Goal: Task Accomplishment & Management: Manage account settings

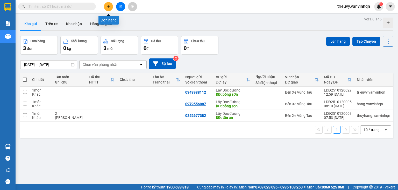
click at [110, 6] on icon "plus" at bounding box center [108, 6] width 3 height 0
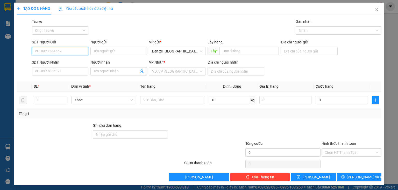
click at [76, 52] on input "SĐT Người Gửi" at bounding box center [60, 51] width 56 height 8
drag, startPoint x: 174, startPoint y: 50, endPoint x: 175, endPoint y: 53, distance: 3.0
click at [174, 50] on span "Bến xe [GEOGRAPHIC_DATA]" at bounding box center [177, 51] width 50 height 8
type input "0908202773"
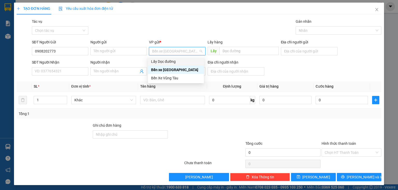
click at [173, 63] on div "Lấy Dọc đường" at bounding box center [176, 62] width 50 height 6
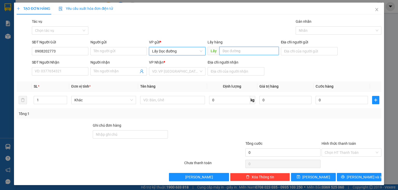
click at [221, 50] on input "text" at bounding box center [248, 51] width 59 height 8
click at [200, 73] on div "VD: VP [GEOGRAPHIC_DATA]" at bounding box center [177, 71] width 56 height 8
type input "[PERSON_NAME]"
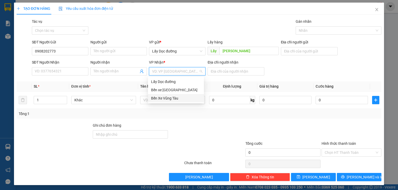
click at [182, 99] on div "Bến Xe Vũng Tàu" at bounding box center [176, 99] width 50 height 6
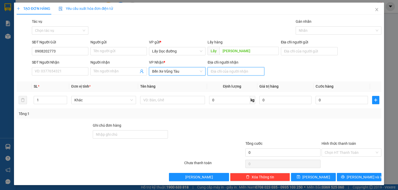
click at [219, 70] on input "Địa chỉ người nhận" at bounding box center [236, 71] width 56 height 8
type input "bà rịa"
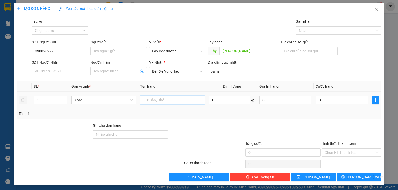
click at [192, 101] on input "text" at bounding box center [172, 100] width 65 height 8
type input "1t"
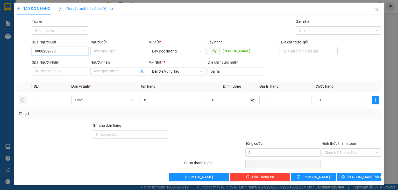
click at [43, 48] on input "0908202773" at bounding box center [60, 51] width 56 height 8
click at [300, 178] on button "[PERSON_NAME]" at bounding box center [313, 177] width 45 height 8
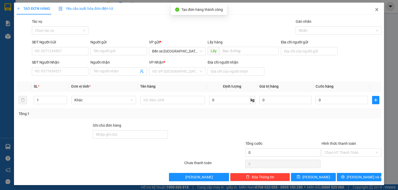
click at [375, 10] on icon "close" at bounding box center [376, 9] width 3 height 3
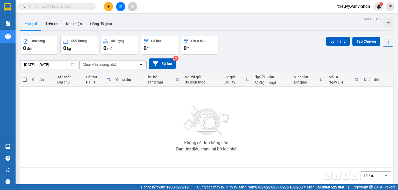
click at [89, 61] on div "Chọn văn phòng nhận" at bounding box center [110, 65] width 60 height 8
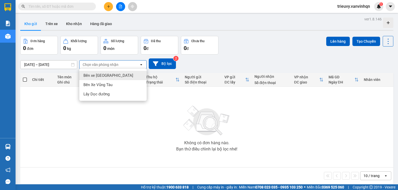
click at [105, 74] on span "Bến xe [GEOGRAPHIC_DATA]" at bounding box center [108, 75] width 50 height 5
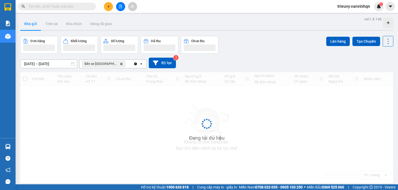
click at [134, 65] on icon "Clear all" at bounding box center [135, 64] width 4 height 4
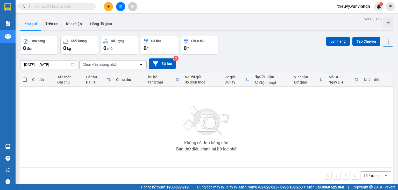
click at [117, 63] on div "Chọn văn phòng nhận" at bounding box center [101, 64] width 36 height 5
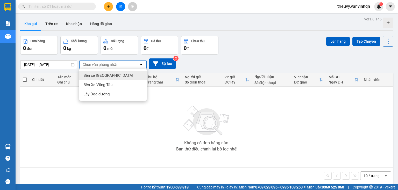
drag, startPoint x: 112, startPoint y: 77, endPoint x: 122, endPoint y: 70, distance: 12.3
click at [113, 77] on span "Bến xe [GEOGRAPHIC_DATA]" at bounding box center [108, 75] width 50 height 5
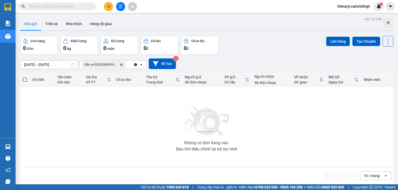
click at [131, 64] on div "Bến xe [GEOGRAPHIC_DATA] Delete" at bounding box center [107, 65] width 54 height 8
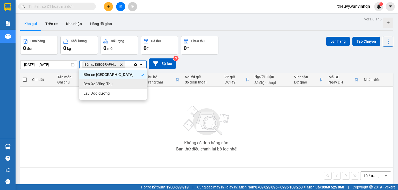
click at [122, 80] on div "Bến Xe Vũng Tàu" at bounding box center [112, 84] width 67 height 9
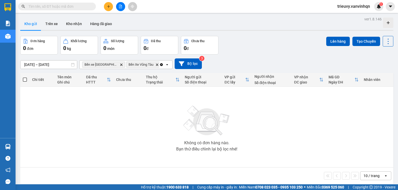
click at [157, 61] on div "Bến xe Quảng Ngãi Delete Bến Xe Vũng Tàu Delete" at bounding box center [120, 65] width 80 height 8
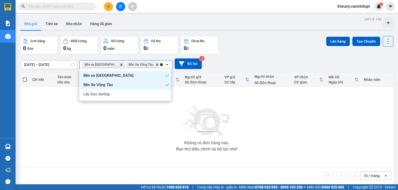
click at [141, 94] on div "Lấy Dọc đường" at bounding box center [125, 94] width 92 height 9
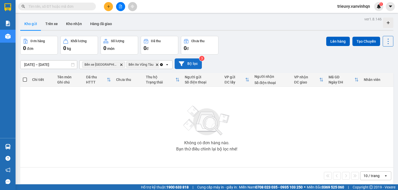
click at [200, 65] on button "Bộ lọc" at bounding box center [188, 64] width 27 height 11
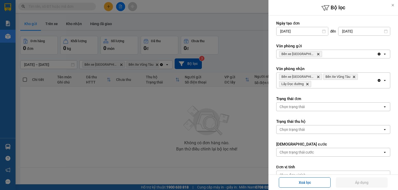
click at [339, 54] on div "Bến xe [GEOGRAPHIC_DATA] Delete" at bounding box center [326, 54] width 101 height 8
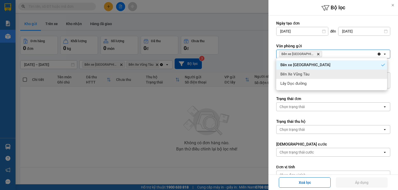
click at [337, 74] on div "Bến Xe Vũng Tàu" at bounding box center [331, 74] width 111 height 9
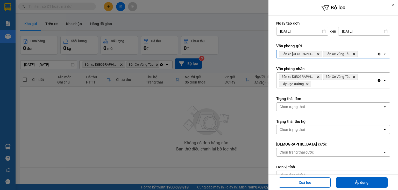
click at [370, 50] on div "Bến xe Quảng Ngãi Delete Bến Xe Vũng Tàu Delete" at bounding box center [326, 54] width 101 height 8
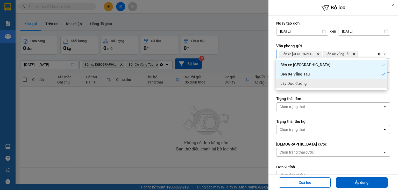
click at [361, 88] on div "Lấy Dọc đường" at bounding box center [331, 83] width 111 height 9
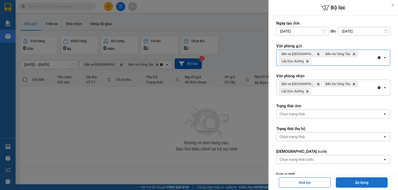
click at [358, 184] on button "Áp dụng" at bounding box center [362, 183] width 52 height 10
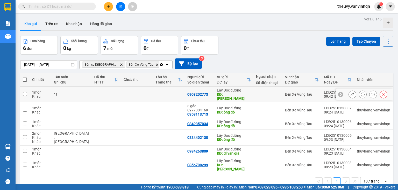
click at [198, 89] on td "0908202773" at bounding box center [200, 95] width 30 height 16
checkbox input "true"
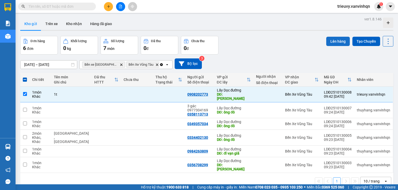
click at [341, 40] on button "Lên hàng" at bounding box center [338, 41] width 24 height 9
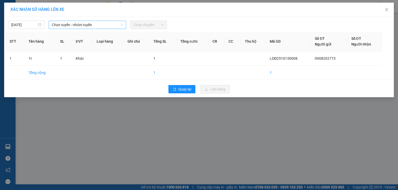
click at [82, 25] on span "Chọn tuyến - nhóm tuyến" at bounding box center [87, 25] width 71 height 8
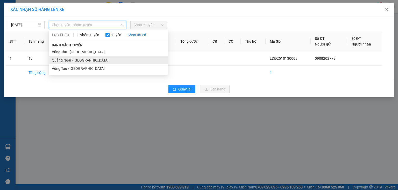
click at [75, 60] on li "Quảng Ngãi - [GEOGRAPHIC_DATA]" at bounding box center [108, 60] width 119 height 8
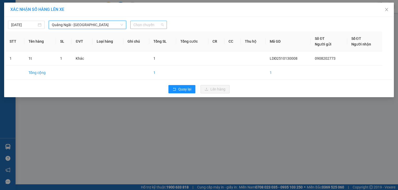
click at [161, 26] on span "Chọn chuyến" at bounding box center [148, 25] width 30 height 8
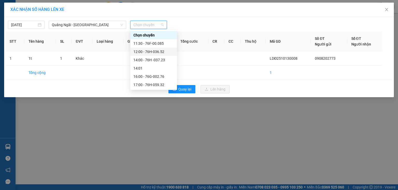
click at [159, 50] on div "12:00 - 76H-036.52" at bounding box center [153, 52] width 40 height 6
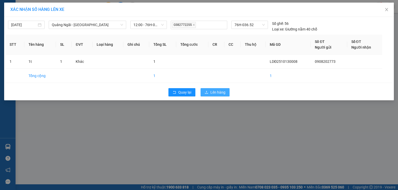
click at [219, 92] on span "Lên hàng" at bounding box center [217, 93] width 15 height 6
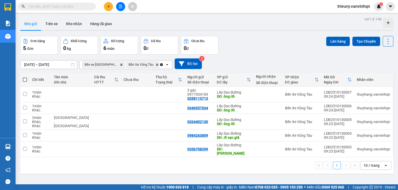
click at [120, 7] on icon "file-add" at bounding box center [121, 7] width 4 height 4
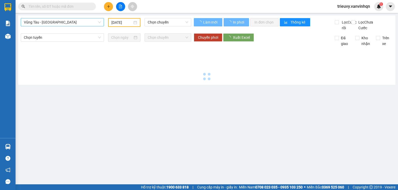
type input "[DATE]"
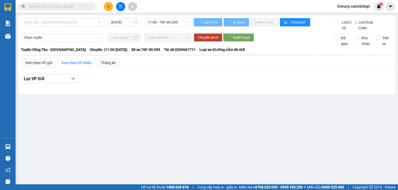
drag, startPoint x: 72, startPoint y: 19, endPoint x: 58, endPoint y: 45, distance: 30.3
click at [72, 20] on span "Vũng Tàu - [GEOGRAPHIC_DATA]" at bounding box center [62, 22] width 77 height 8
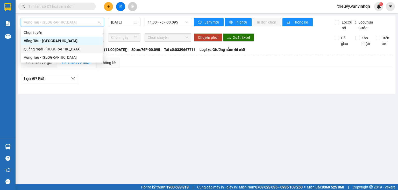
click at [56, 48] on div "Quảng Ngãi - [GEOGRAPHIC_DATA]" at bounding box center [62, 49] width 76 height 6
type input "[DATE]"
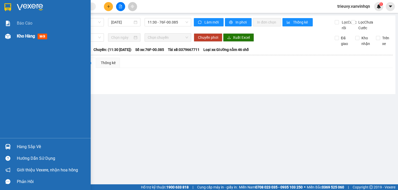
click at [18, 35] on span "Kho hàng" at bounding box center [26, 36] width 18 height 5
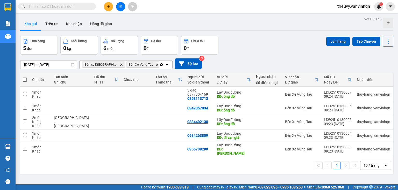
click at [107, 7] on icon "plus" at bounding box center [109, 7] width 4 height 4
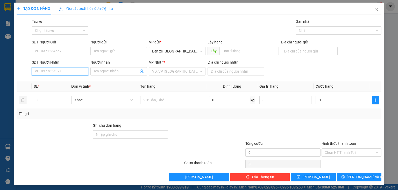
click at [61, 72] on input "SĐT Người Nhận" at bounding box center [60, 71] width 56 height 8
click at [75, 54] on input "SĐT Người Gửi" at bounding box center [60, 51] width 56 height 8
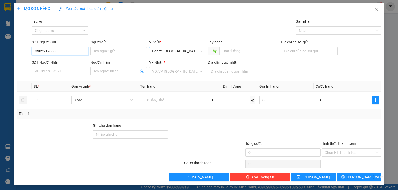
click at [186, 51] on span "Bến xe [GEOGRAPHIC_DATA]" at bounding box center [177, 51] width 50 height 8
type input "0902917660"
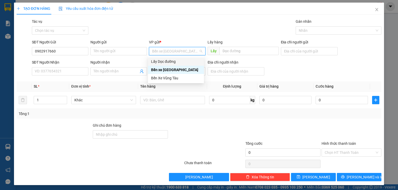
click at [183, 58] on div "Lấy Dọc đường" at bounding box center [176, 62] width 56 height 8
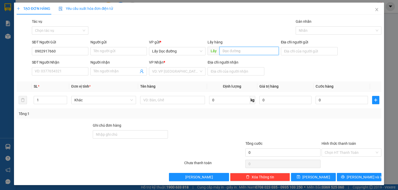
click at [224, 52] on input "text" at bounding box center [248, 51] width 59 height 8
type input "bến đá"
click at [180, 71] on input "search" at bounding box center [175, 72] width 47 height 8
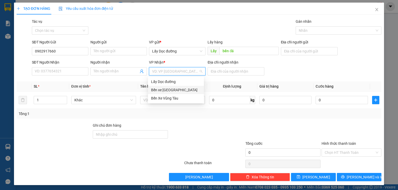
click at [177, 92] on div "Bến xe [GEOGRAPHIC_DATA]" at bounding box center [176, 90] width 50 height 6
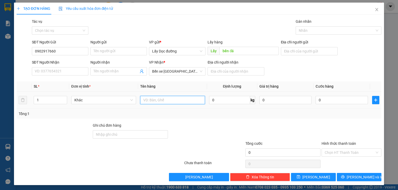
click at [193, 101] on input "text" at bounding box center [172, 100] width 65 height 8
type input "5 bao xích"
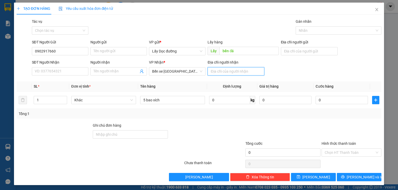
click at [230, 70] on input "Địa chỉ người nhận" at bounding box center [236, 71] width 56 height 8
type input "sa huỳnh"
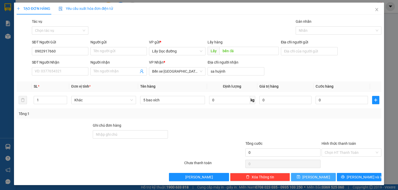
drag, startPoint x: 307, startPoint y: 170, endPoint x: 308, endPoint y: 176, distance: 6.5
click at [308, 176] on div "Transit Pickup Surcharge Ids Transit Deliver Surcharge Ids Transit Deliver Surc…" at bounding box center [199, 100] width 365 height 163
click at [300, 177] on icon "save" at bounding box center [298, 177] width 3 height 3
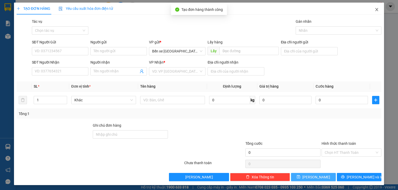
click at [375, 9] on icon "close" at bounding box center [377, 10] width 4 height 4
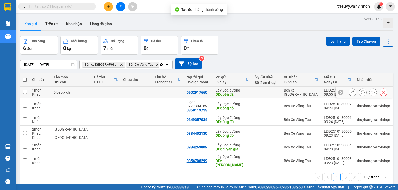
click at [73, 92] on div "5 bao xích" at bounding box center [71, 92] width 35 height 4
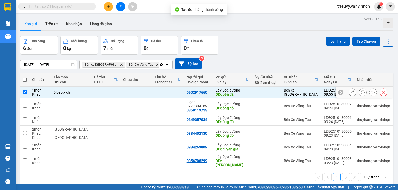
checkbox input "true"
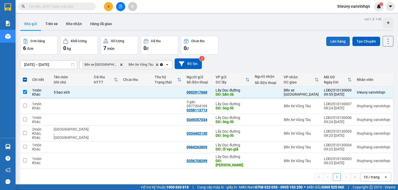
click at [331, 43] on button "Lên hàng" at bounding box center [338, 41] width 24 height 9
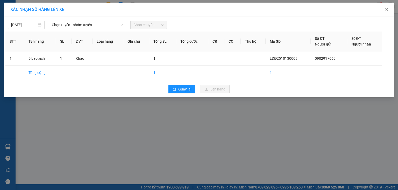
click at [68, 25] on span "Chọn tuyến - nhóm tuyến" at bounding box center [87, 25] width 71 height 8
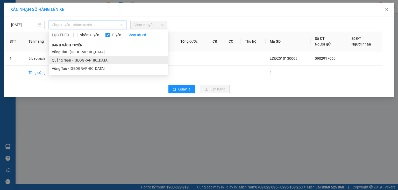
click at [66, 59] on li "Quảng Ngãi - [GEOGRAPHIC_DATA]" at bounding box center [108, 60] width 119 height 8
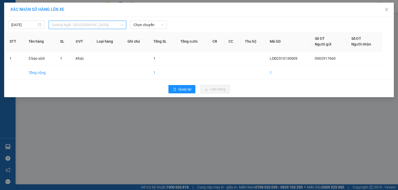
click at [86, 25] on span "Quảng Ngãi - [GEOGRAPHIC_DATA]" at bounding box center [87, 25] width 71 height 8
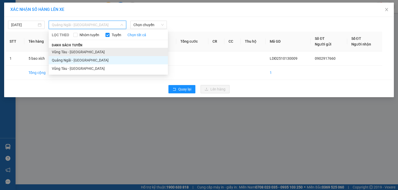
click at [80, 52] on li "Vũng Tàu - [GEOGRAPHIC_DATA]" at bounding box center [108, 52] width 119 height 8
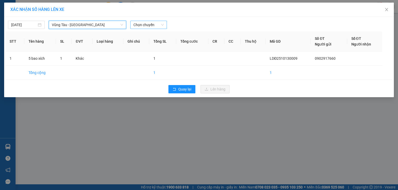
click at [145, 26] on span "Chọn chuyến" at bounding box center [148, 25] width 30 height 8
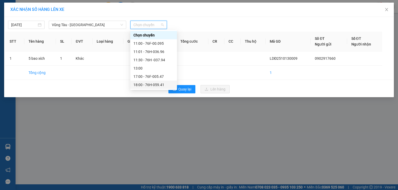
click at [161, 82] on div "18:00 - 76H-059.41" at bounding box center [153, 85] width 40 height 6
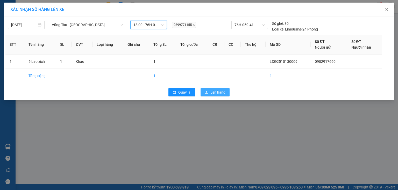
click at [223, 93] on span "Lên hàng" at bounding box center [217, 93] width 15 height 6
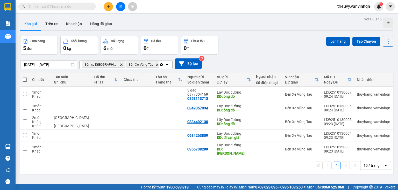
click at [112, 8] on button at bounding box center [108, 6] width 9 height 9
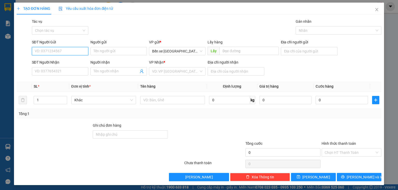
click at [69, 52] on input "SĐT Người Gửi" at bounding box center [60, 51] width 56 height 8
click at [177, 54] on span "Bến xe [GEOGRAPHIC_DATA]" at bounding box center [177, 51] width 50 height 8
type input "0965490339"
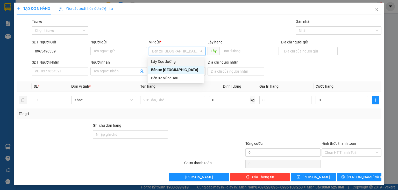
click at [175, 62] on div "Lấy Dọc đường" at bounding box center [176, 62] width 50 height 6
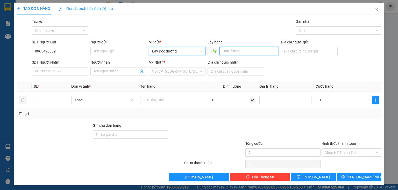
click at [221, 53] on input "text" at bounding box center [248, 51] width 59 height 8
type input "phước bình"
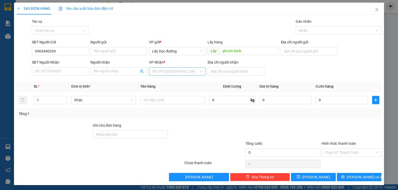
click at [185, 74] on input "search" at bounding box center [175, 72] width 47 height 8
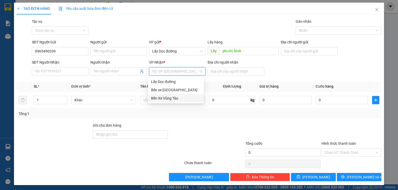
click at [169, 96] on div "Bến Xe Vũng Tàu" at bounding box center [176, 99] width 50 height 6
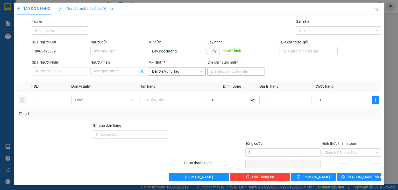
click at [216, 72] on input "Địa chỉ người nhận" at bounding box center [236, 71] width 56 height 8
click at [164, 69] on span "Bến Xe Vũng Tàu" at bounding box center [177, 72] width 50 height 8
type input "[GEOGRAPHIC_DATA]"
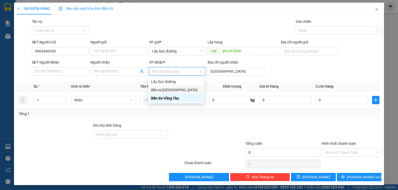
click at [168, 88] on div "Bến xe [GEOGRAPHIC_DATA]" at bounding box center [176, 90] width 50 height 6
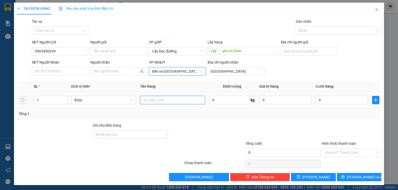
click at [166, 100] on input "text" at bounding box center [172, 100] width 65 height 8
type input "1 bao"
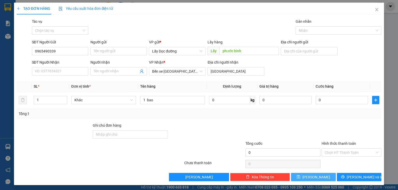
click at [302, 175] on button "[PERSON_NAME]" at bounding box center [313, 177] width 45 height 8
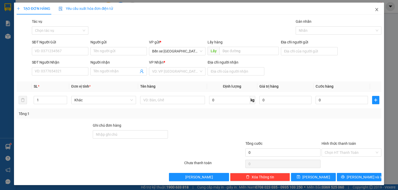
click at [377, 10] on span "Close" at bounding box center [377, 10] width 15 height 15
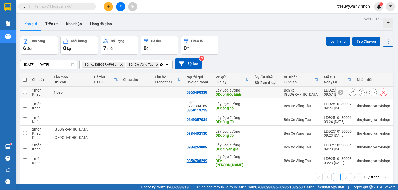
click at [120, 93] on td at bounding box center [136, 93] width 32 height 12
checkbox input "true"
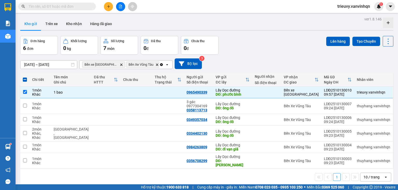
drag, startPoint x: 323, startPoint y: 40, endPoint x: 326, endPoint y: 41, distance: 3.9
click at [323, 40] on div "Đơn hàng 6 đơn Khối lượng 0 kg Số lượng 7 món Đã thu 0 đ Chưa thu 0 đ Lên hàng …" at bounding box center [206, 45] width 373 height 19
click at [328, 42] on button "Lên hàng" at bounding box center [338, 41] width 24 height 9
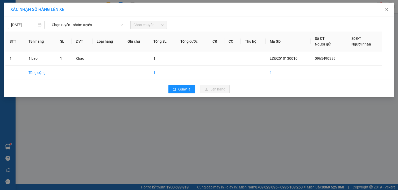
click at [112, 24] on span "Chọn tuyến - nhóm tuyến" at bounding box center [87, 25] width 71 height 8
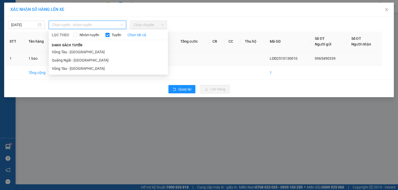
drag, startPoint x: 81, startPoint y: 55, endPoint x: 84, endPoint y: 52, distance: 3.5
click at [83, 54] on li "Vũng Tàu - [GEOGRAPHIC_DATA]" at bounding box center [108, 52] width 119 height 8
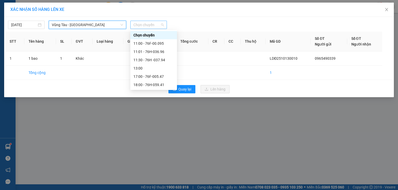
click at [155, 26] on span "Chọn chuyến" at bounding box center [148, 25] width 30 height 8
click at [165, 75] on div "17:00 - 76F-005.47" at bounding box center [153, 77] width 40 height 6
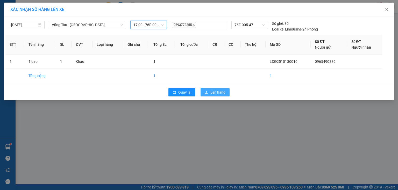
click at [203, 90] on button "Lên hàng" at bounding box center [215, 92] width 29 height 8
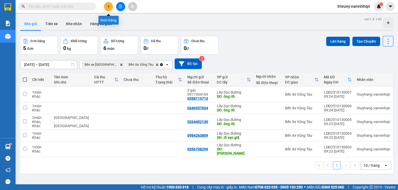
click at [108, 7] on icon "plus" at bounding box center [109, 7] width 4 height 4
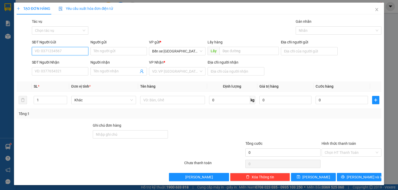
click at [62, 51] on input "SĐT Người Gửi" at bounding box center [60, 51] width 56 height 8
click at [43, 50] on input "0977021261" at bounding box center [60, 51] width 56 height 8
click at [174, 51] on span "Bến xe [GEOGRAPHIC_DATA]" at bounding box center [177, 51] width 50 height 8
type input "0977021261"
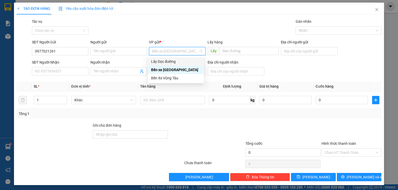
drag, startPoint x: 176, startPoint y: 59, endPoint x: 200, endPoint y: 56, distance: 24.0
click at [177, 59] on div "Lấy Dọc đường" at bounding box center [176, 62] width 50 height 6
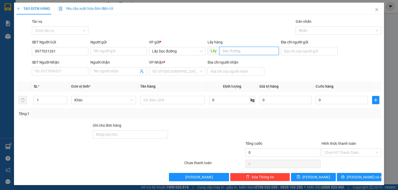
click at [241, 50] on input "text" at bounding box center [248, 51] width 59 height 8
type input "hòa long"
click at [189, 69] on input "search" at bounding box center [175, 72] width 47 height 8
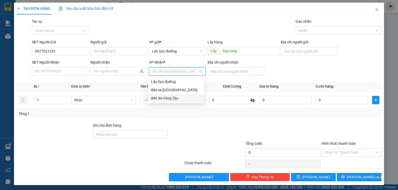
click at [164, 98] on div "Bến Xe Vũng Tàu" at bounding box center [176, 99] width 50 height 6
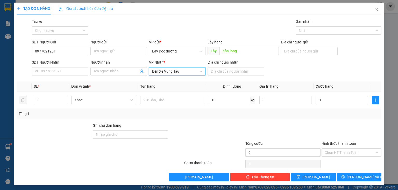
click at [193, 74] on span "Bến Xe Vũng Tàu" at bounding box center [177, 72] width 50 height 8
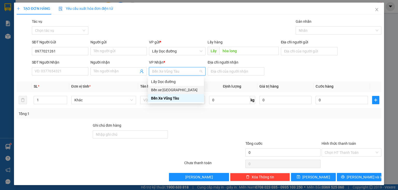
click at [174, 90] on div "Bến xe [GEOGRAPHIC_DATA]" at bounding box center [176, 90] width 50 height 6
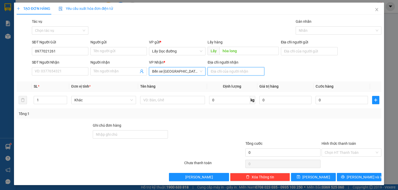
click at [214, 72] on input "Địa chỉ người nhận" at bounding box center [236, 71] width 56 height 8
click at [216, 71] on input "Địa chỉ người nhận" at bounding box center [236, 71] width 56 height 8
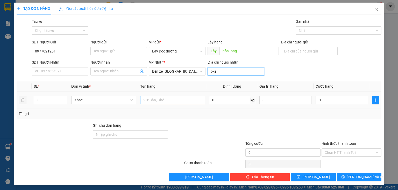
type input "bxe"
click at [160, 100] on input "text" at bounding box center [172, 100] width 65 height 8
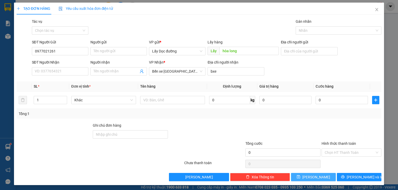
click at [311, 178] on span "[PERSON_NAME]" at bounding box center [316, 178] width 28 height 6
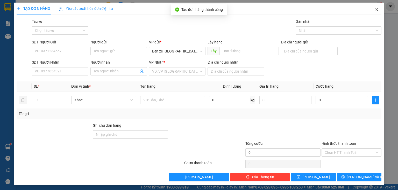
click at [375, 11] on icon "close" at bounding box center [377, 10] width 4 height 4
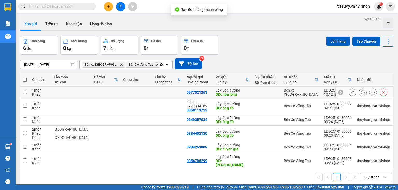
click at [91, 94] on td at bounding box center [105, 93] width 29 height 12
checkbox input "true"
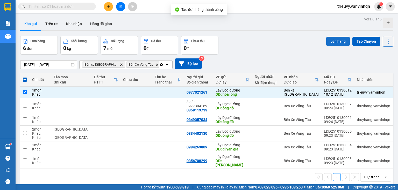
click at [333, 40] on button "Lên hàng" at bounding box center [338, 41] width 24 height 9
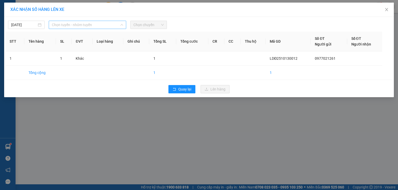
click at [115, 25] on span "Chọn tuyến - nhóm tuyến" at bounding box center [87, 25] width 71 height 8
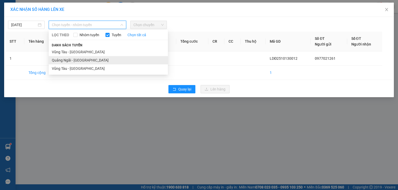
click at [88, 61] on li "Quảng Ngãi - [GEOGRAPHIC_DATA]" at bounding box center [108, 60] width 119 height 8
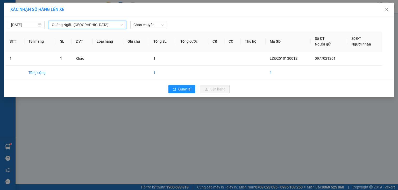
drag, startPoint x: 113, startPoint y: 25, endPoint x: 102, endPoint y: 46, distance: 23.4
click at [113, 25] on span "Quảng Ngãi - [GEOGRAPHIC_DATA]" at bounding box center [87, 25] width 71 height 8
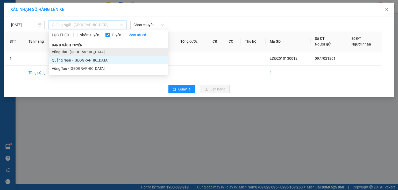
click at [97, 52] on li "Vũng Tàu - [GEOGRAPHIC_DATA]" at bounding box center [108, 52] width 119 height 8
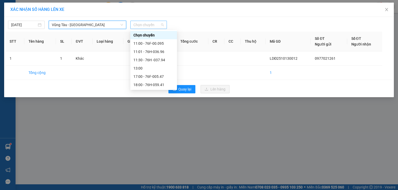
click at [146, 25] on span "Chọn chuyến" at bounding box center [148, 25] width 30 height 8
click at [157, 58] on div "11:30 - 76H -037.94" at bounding box center [153, 60] width 40 height 6
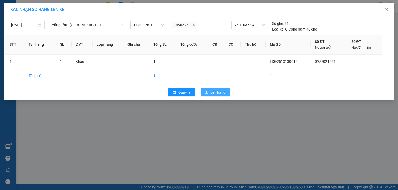
click at [214, 91] on span "Lên hàng" at bounding box center [217, 93] width 15 height 6
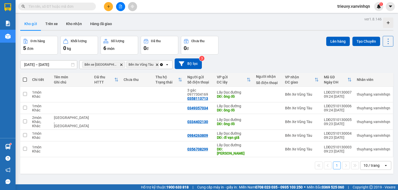
click at [109, 9] on button at bounding box center [108, 6] width 9 height 9
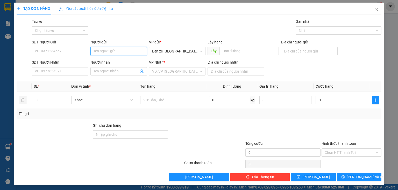
click at [110, 50] on input "Người gửi" at bounding box center [118, 51] width 56 height 8
type input "bá"
click at [105, 62] on div "bá nhãn - 0977349982" at bounding box center [118, 62] width 50 height 6
type input "0977349982"
click at [177, 50] on span "Bến xe [GEOGRAPHIC_DATA]" at bounding box center [177, 51] width 50 height 8
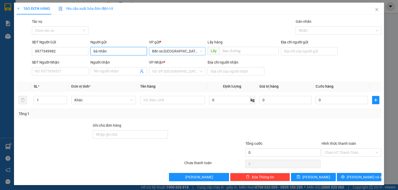
type input "bá nhãn"
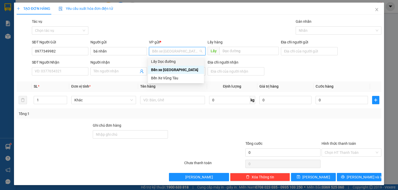
click at [178, 60] on div "Lấy Dọc đường" at bounding box center [176, 62] width 50 height 6
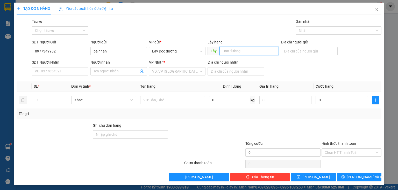
click at [224, 49] on input "text" at bounding box center [248, 51] width 59 height 8
type input "3 đồng"
click at [189, 73] on input "search" at bounding box center [175, 72] width 47 height 8
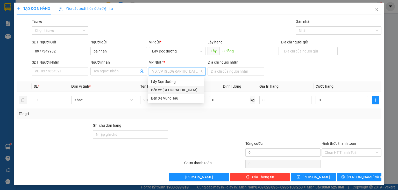
click at [182, 90] on div "Bến xe [GEOGRAPHIC_DATA]" at bounding box center [176, 90] width 50 height 6
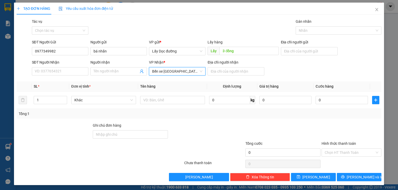
click at [186, 73] on span "Bến xe [GEOGRAPHIC_DATA]" at bounding box center [177, 72] width 50 height 8
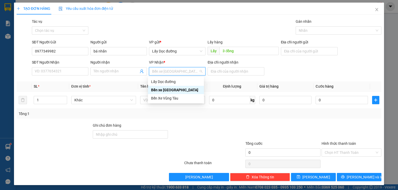
click at [187, 90] on div "Bến xe [GEOGRAPHIC_DATA]" at bounding box center [176, 90] width 50 height 6
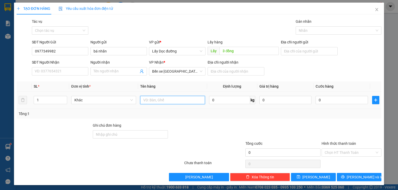
click at [185, 102] on input "text" at bounding box center [172, 100] width 65 height 8
type input "20t"
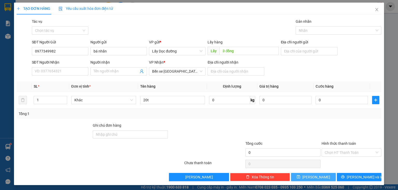
click at [291, 175] on button "[PERSON_NAME]" at bounding box center [313, 177] width 45 height 8
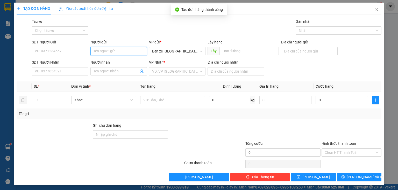
click at [112, 50] on input "Người gửi" at bounding box center [118, 51] width 56 height 8
type input "c"
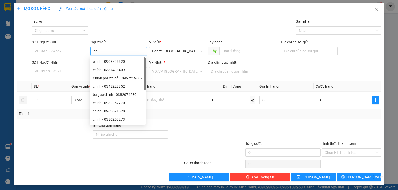
type input "c"
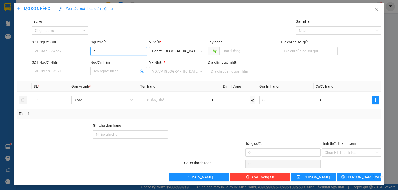
type input "a"
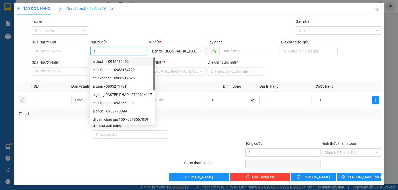
type input "a"
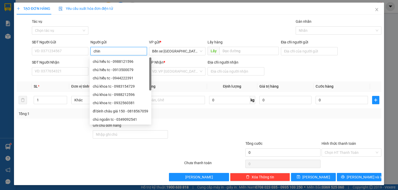
type input "chinh"
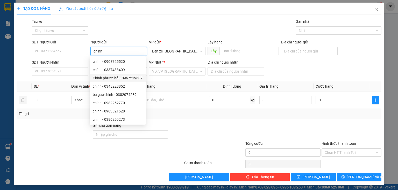
click at [131, 76] on div "Chinh phước hải - 0967219607" at bounding box center [118, 78] width 50 height 6
type input "0967219607"
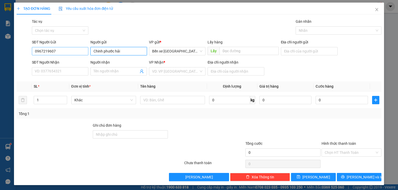
type input "Chinh phước hải"
click at [61, 49] on input "0967219607" at bounding box center [60, 51] width 56 height 8
type input "0"
type input "0394173152"
click at [207, 51] on div "Lấy hàng Lấy" at bounding box center [243, 48] width 73 height 18
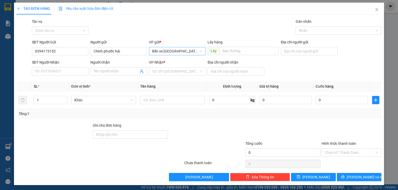
click at [195, 53] on span "Bến xe [GEOGRAPHIC_DATA]" at bounding box center [177, 51] width 50 height 8
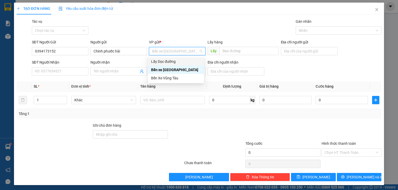
click at [184, 62] on div "Lấy Dọc đường" at bounding box center [176, 62] width 50 height 6
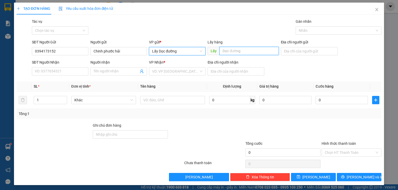
click at [220, 50] on input "text" at bounding box center [248, 51] width 59 height 8
type input "phước hải"
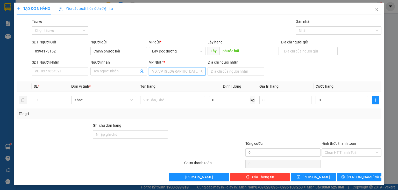
click at [192, 72] on input "search" at bounding box center [175, 72] width 47 height 8
click at [179, 90] on div "Bến xe [GEOGRAPHIC_DATA]" at bounding box center [176, 90] width 50 height 6
click at [174, 101] on input "text" at bounding box center [172, 100] width 65 height 8
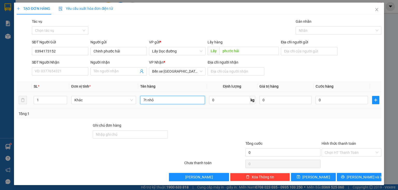
type input "7t nhỏ"
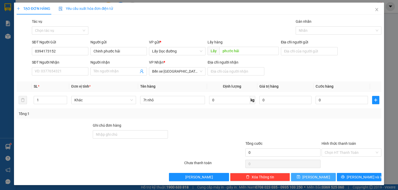
click at [317, 175] on button "[PERSON_NAME]" at bounding box center [313, 177] width 45 height 8
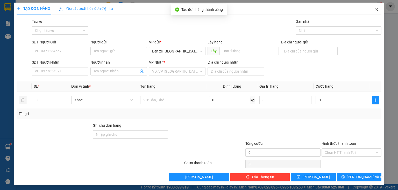
click at [379, 10] on span "Close" at bounding box center [377, 10] width 15 height 15
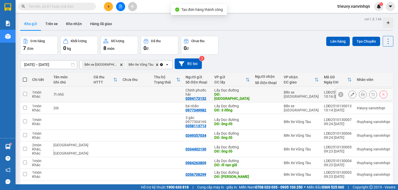
click at [127, 93] on td at bounding box center [135, 95] width 31 height 16
checkbox input "true"
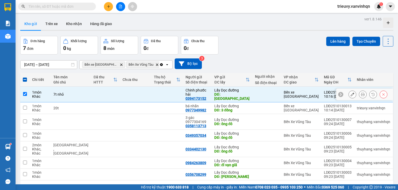
click at [351, 93] on icon at bounding box center [353, 95] width 4 height 4
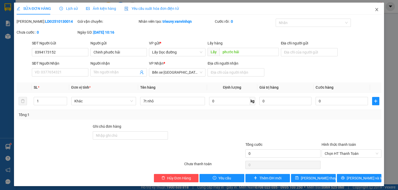
click at [375, 8] on icon "close" at bounding box center [377, 10] width 4 height 4
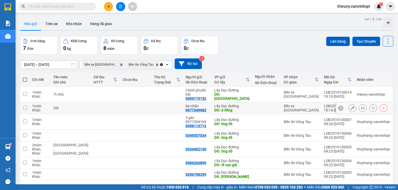
click at [177, 104] on td at bounding box center [166, 109] width 31 height 12
checkbox input "true"
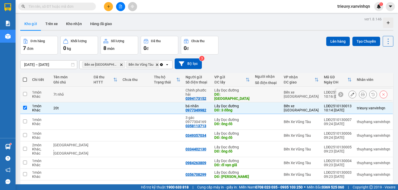
click at [177, 94] on td at bounding box center [166, 95] width 31 height 16
checkbox input "true"
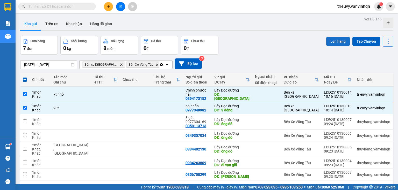
click at [332, 40] on button "Lên hàng" at bounding box center [338, 41] width 24 height 9
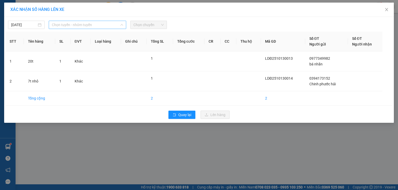
drag, startPoint x: 95, startPoint y: 27, endPoint x: 86, endPoint y: 40, distance: 16.0
click at [94, 28] on span "Chọn tuyến - nhóm tuyến" at bounding box center [87, 25] width 71 height 8
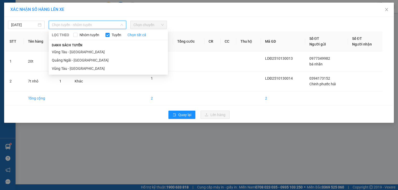
drag, startPoint x: 83, startPoint y: 52, endPoint x: 95, endPoint y: 46, distance: 13.7
click at [83, 52] on li "Vũng Tàu - [GEOGRAPHIC_DATA]" at bounding box center [108, 52] width 119 height 8
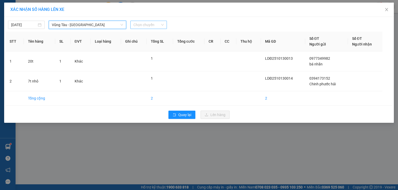
click at [149, 25] on span "Chọn chuyến" at bounding box center [148, 25] width 30 height 8
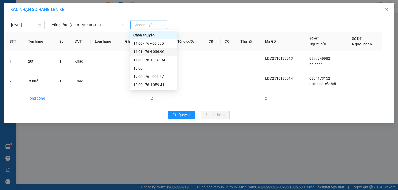
click at [155, 52] on div "11:01 - 76H-036.96" at bounding box center [153, 52] width 40 height 6
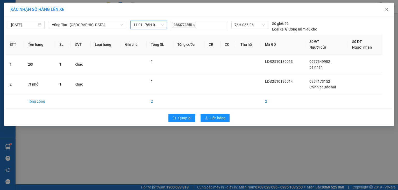
click at [156, 27] on span "11:01 - 76H-036.96" at bounding box center [148, 25] width 30 height 8
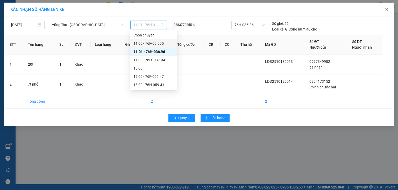
click at [160, 43] on div "11:00 - 76F-00.095" at bounding box center [153, 44] width 40 height 6
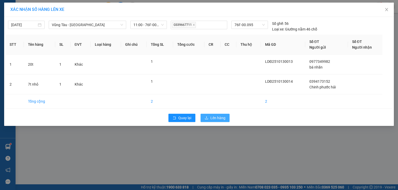
click at [217, 118] on span "Lên hàng" at bounding box center [217, 118] width 15 height 6
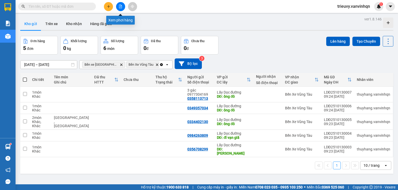
click at [110, 6] on icon "plus" at bounding box center [109, 7] width 4 height 4
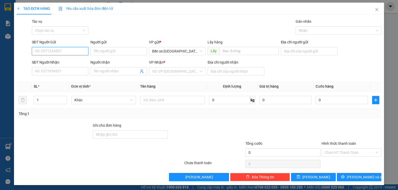
click at [76, 50] on input "SĐT Người Gửi" at bounding box center [60, 51] width 56 height 8
click at [173, 53] on span "Bến xe [GEOGRAPHIC_DATA]" at bounding box center [177, 51] width 50 height 8
type input "0977348209"
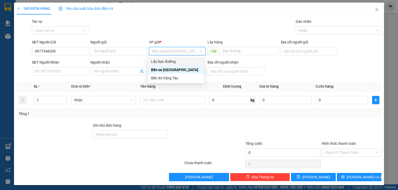
click at [173, 61] on div "Lấy Dọc đường" at bounding box center [176, 62] width 50 height 6
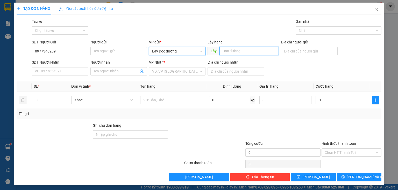
click at [220, 53] on input "text" at bounding box center [248, 51] width 59 height 8
type input "phường 12"
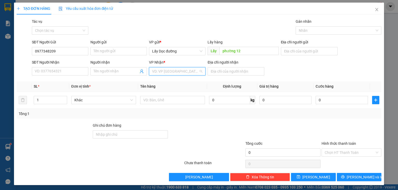
click at [190, 69] on input "search" at bounding box center [175, 72] width 47 height 8
click at [171, 93] on div "Bến xe [GEOGRAPHIC_DATA]" at bounding box center [176, 90] width 50 height 6
click at [171, 101] on input "text" at bounding box center [172, 100] width 65 height 8
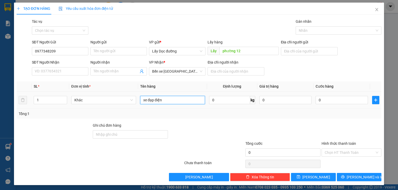
type input "xe đạp điện"
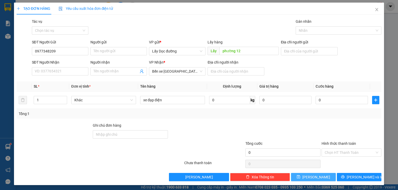
click at [302, 180] on button "[PERSON_NAME]" at bounding box center [313, 177] width 45 height 8
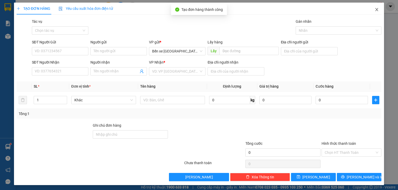
click at [375, 6] on span "Close" at bounding box center [377, 10] width 15 height 15
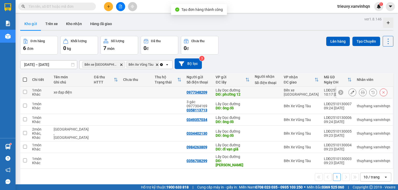
click at [91, 93] on td at bounding box center [105, 93] width 29 height 12
checkbox input "true"
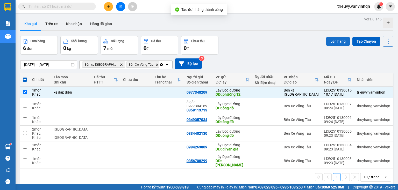
click at [331, 39] on button "Lên hàng" at bounding box center [338, 41] width 24 height 9
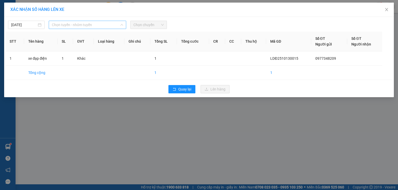
click at [88, 25] on span "Chọn tuyến - nhóm tuyến" at bounding box center [87, 25] width 71 height 8
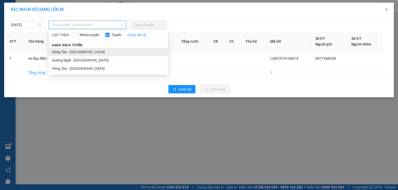
click at [77, 54] on li "Vũng Tàu - [GEOGRAPHIC_DATA]" at bounding box center [108, 52] width 119 height 8
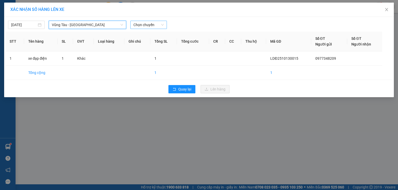
click at [153, 26] on span "Chọn chuyến" at bounding box center [148, 25] width 30 height 8
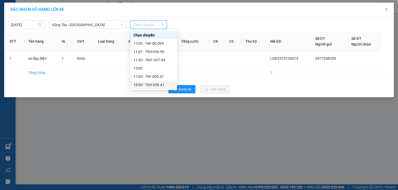
click at [151, 84] on div "18:00 - 76H-059.41" at bounding box center [153, 85] width 40 height 6
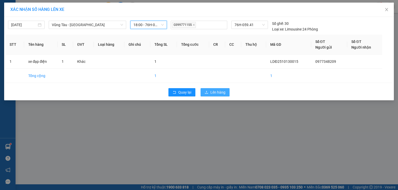
click at [210, 91] on button "Lên hàng" at bounding box center [215, 92] width 29 height 8
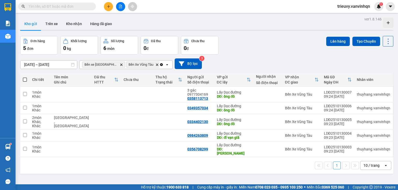
click at [112, 7] on button at bounding box center [108, 6] width 9 height 9
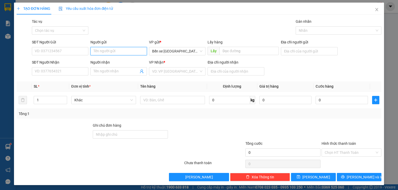
click at [101, 51] on input "Người gửi" at bounding box center [118, 51] width 56 height 8
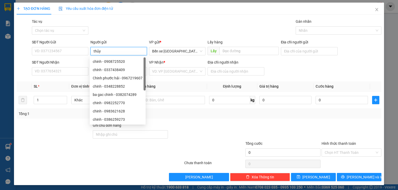
type input "thủy"
click at [114, 120] on div "thủy nhãn - 0986740799" at bounding box center [118, 120] width 50 height 6
type input "0986740799"
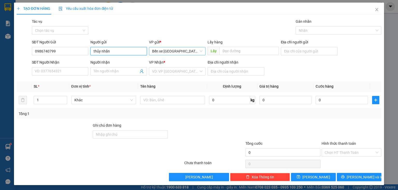
click at [192, 50] on span "Bến xe [GEOGRAPHIC_DATA]" at bounding box center [177, 51] width 50 height 8
type input "thủy nhãn"
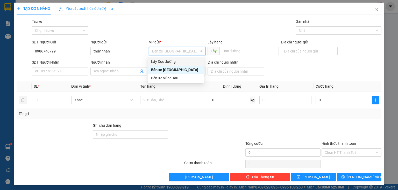
click at [178, 63] on div "Lấy Dọc đường" at bounding box center [176, 62] width 50 height 6
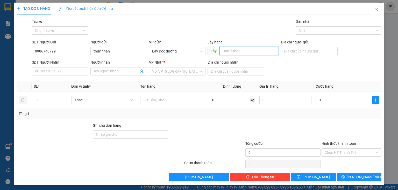
click at [223, 51] on input "text" at bounding box center [248, 51] width 59 height 8
type input "3 đồng"
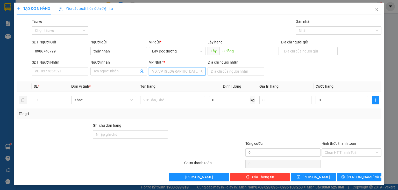
click at [195, 69] on input "search" at bounding box center [175, 72] width 47 height 8
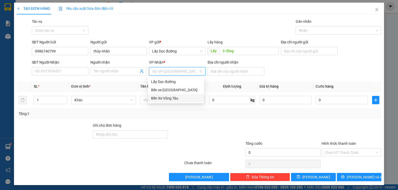
click at [179, 94] on div "Bến Xe Vũng Tàu" at bounding box center [176, 98] width 56 height 8
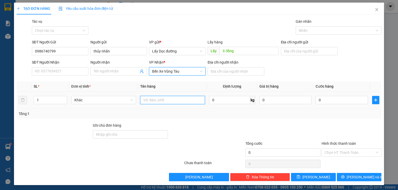
click at [176, 102] on input "text" at bounding box center [172, 100] width 65 height 8
click at [177, 74] on span "Bến Xe Vũng Tàu" at bounding box center [177, 72] width 50 height 8
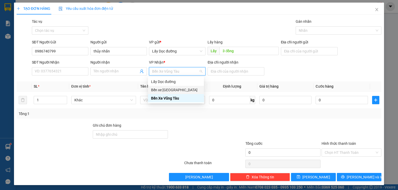
click at [175, 93] on div "Bến xe [GEOGRAPHIC_DATA]" at bounding box center [176, 90] width 56 height 8
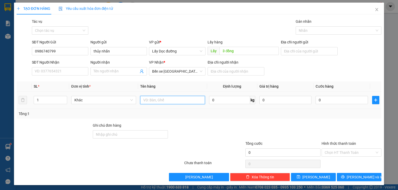
click at [174, 97] on input "text" at bounding box center [172, 100] width 65 height 8
type input "5t"
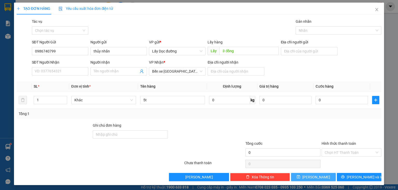
click at [321, 180] on button "[PERSON_NAME]" at bounding box center [313, 177] width 45 height 8
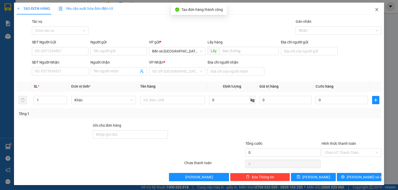
click at [377, 12] on span "Close" at bounding box center [377, 10] width 15 height 15
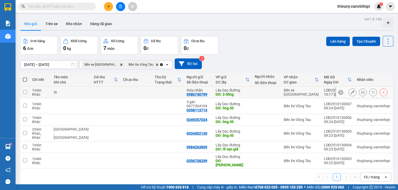
click at [101, 92] on td at bounding box center [105, 93] width 29 height 12
checkbox input "true"
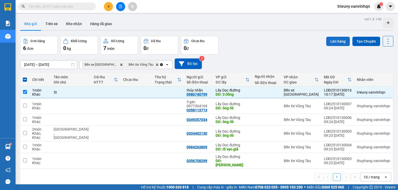
click at [342, 40] on button "Lên hàng" at bounding box center [338, 41] width 24 height 9
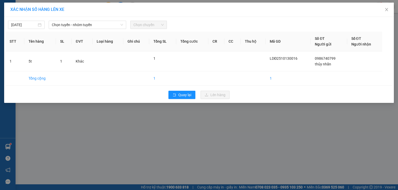
click at [102, 27] on span "Chọn tuyến - nhóm tuyến" at bounding box center [87, 25] width 71 height 8
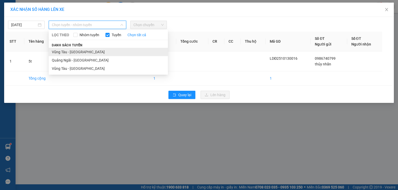
drag, startPoint x: 85, startPoint y: 58, endPoint x: 91, endPoint y: 54, distance: 7.2
click at [91, 54] on ul "Vũng Tàu - [GEOGRAPHIC_DATA] [GEOGRAPHIC_DATA] - [GEOGRAPHIC_DATA] [GEOGRAPHIC_…" at bounding box center [108, 60] width 119 height 25
click at [91, 54] on li "Vũng Tàu - [GEOGRAPHIC_DATA]" at bounding box center [108, 52] width 119 height 8
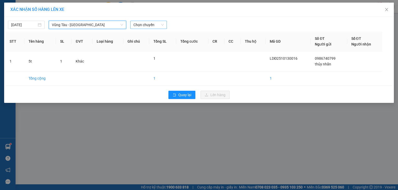
click at [162, 27] on span "Chọn chuyến" at bounding box center [148, 25] width 30 height 8
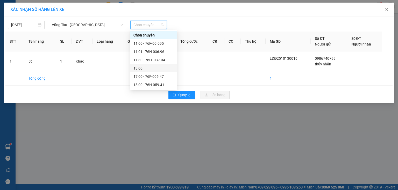
click at [160, 78] on div "17:00 - 76F-005.47" at bounding box center [153, 77] width 40 height 6
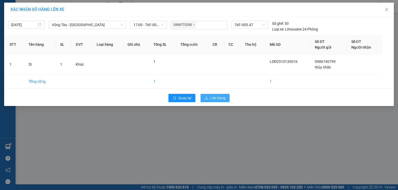
click at [203, 94] on button "Lên hàng" at bounding box center [215, 98] width 29 height 8
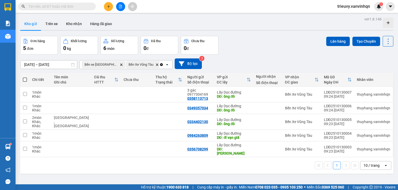
click at [110, 8] on button at bounding box center [108, 6] width 9 height 9
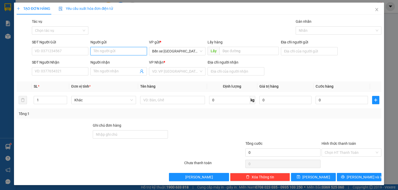
click at [95, 51] on input "Người gửi" at bounding box center [118, 51] width 56 height 8
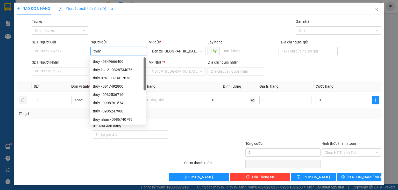
type input "thủy"
click at [109, 118] on div "thủy nhãn - 0986740799" at bounding box center [118, 120] width 50 height 6
type input "0986740799"
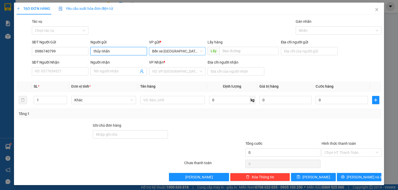
click at [180, 54] on span "Bến xe [GEOGRAPHIC_DATA]" at bounding box center [177, 51] width 50 height 8
type input "thủy nhãn"
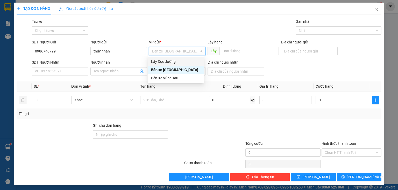
click at [177, 61] on div "Lấy Dọc đường" at bounding box center [176, 62] width 50 height 6
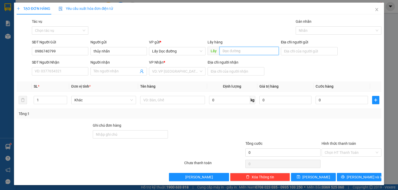
click at [225, 50] on input "text" at bounding box center [248, 51] width 59 height 8
click at [201, 70] on div "VD: VP [GEOGRAPHIC_DATA]" at bounding box center [177, 71] width 56 height 8
type input "3 đồng"
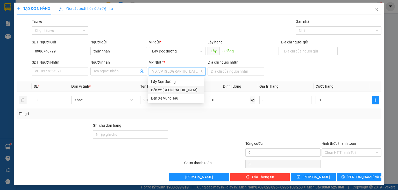
click at [175, 89] on div "Bến xe [GEOGRAPHIC_DATA]" at bounding box center [176, 90] width 50 height 6
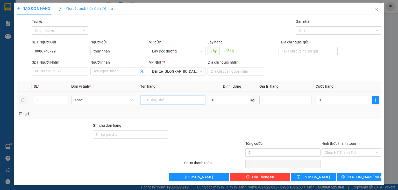
click at [175, 101] on input "text" at bounding box center [172, 100] width 65 height 8
type input "69t"
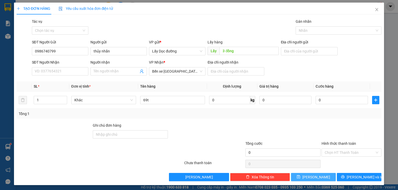
click at [324, 176] on button "[PERSON_NAME]" at bounding box center [313, 177] width 45 height 8
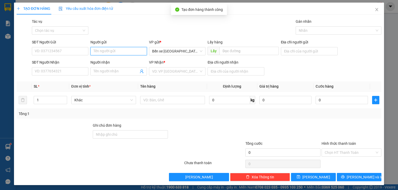
click at [123, 49] on input "Người gửi" at bounding box center [118, 51] width 56 height 8
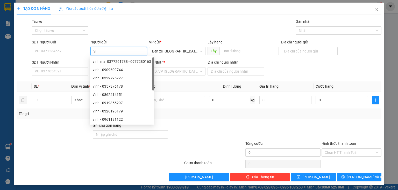
type input "v"
type input "h"
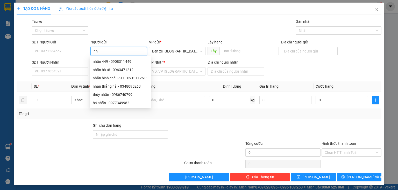
type input "n"
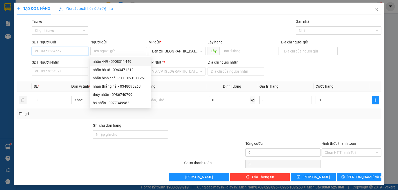
click at [75, 49] on input "SĐT Người Gửi" at bounding box center [60, 51] width 56 height 8
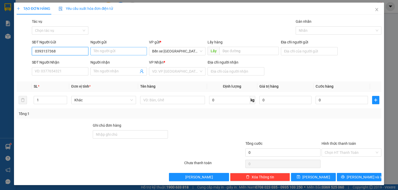
type input "0393137368"
click at [104, 51] on input "Người gửi" at bounding box center [118, 51] width 56 height 8
type input "n"
drag, startPoint x: 185, startPoint y: 51, endPoint x: 183, endPoint y: 54, distance: 3.6
click at [185, 51] on span "Bến xe [GEOGRAPHIC_DATA]" at bounding box center [177, 51] width 50 height 8
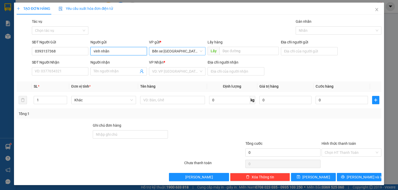
type input "vinh nhãn"
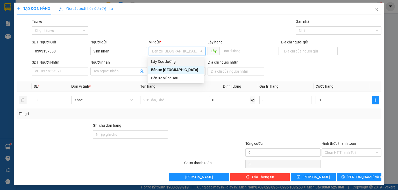
click at [179, 61] on div "Lấy Dọc đường" at bounding box center [176, 62] width 50 height 6
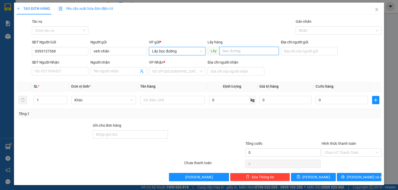
click at [226, 50] on input "text" at bounding box center [248, 51] width 59 height 8
type input "3 đồng"
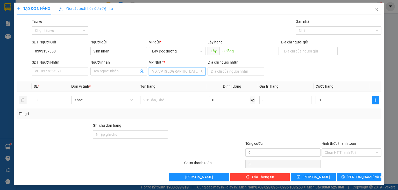
click at [190, 74] on input "search" at bounding box center [175, 72] width 47 height 8
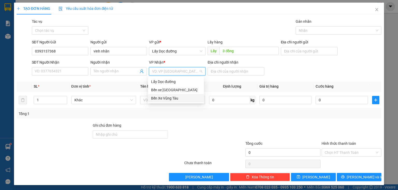
click at [179, 98] on div "Bến Xe Vũng Tàu" at bounding box center [176, 99] width 50 height 6
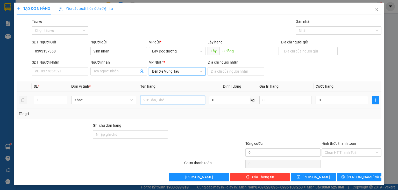
click at [176, 104] on input "text" at bounding box center [172, 100] width 65 height 8
drag, startPoint x: 181, startPoint y: 69, endPoint x: 179, endPoint y: 76, distance: 6.6
click at [180, 70] on span "Bến Xe Vũng Tàu" at bounding box center [177, 72] width 50 height 8
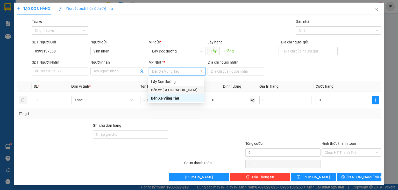
click at [179, 91] on div "Bến xe [GEOGRAPHIC_DATA]" at bounding box center [176, 90] width 50 height 6
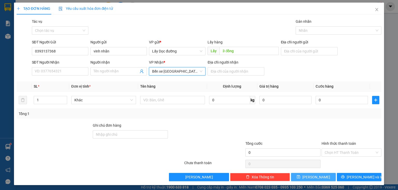
click at [311, 177] on span "[PERSON_NAME]" at bounding box center [316, 178] width 28 height 6
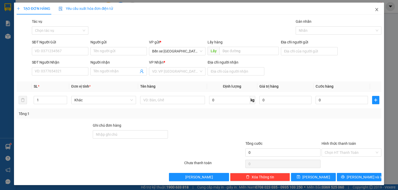
click at [376, 11] on icon "close" at bounding box center [377, 10] width 4 height 4
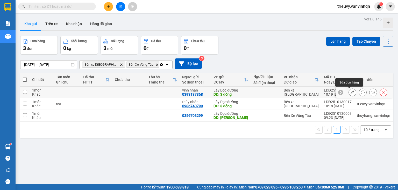
click at [351, 92] on icon at bounding box center [353, 93] width 4 height 4
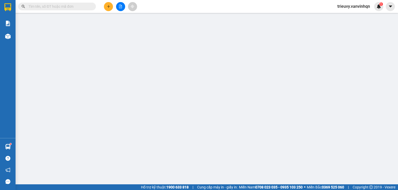
type input "0393137368"
type input "vinh nhãn"
type input "3 đồng"
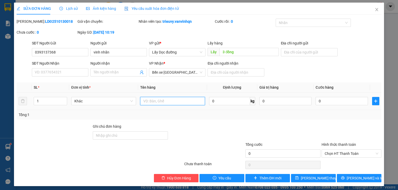
click at [162, 104] on input "text" at bounding box center [172, 101] width 65 height 8
type input "40t"
click at [324, 176] on button "[PERSON_NAME] thay đổi" at bounding box center [313, 178] width 45 height 8
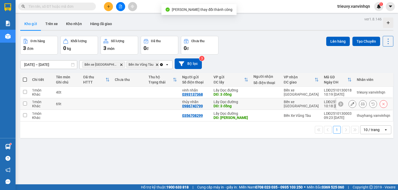
click at [155, 105] on td at bounding box center [163, 104] width 34 height 12
checkbox input "true"
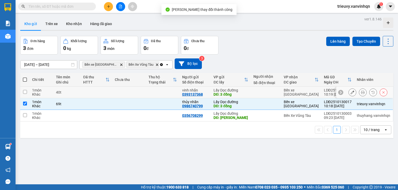
click at [158, 94] on td at bounding box center [163, 93] width 34 height 12
checkbox input "true"
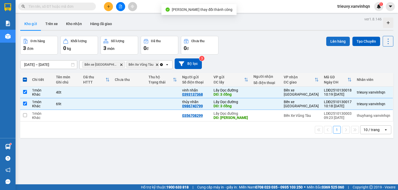
click at [333, 40] on button "Lên hàng" at bounding box center [338, 41] width 24 height 9
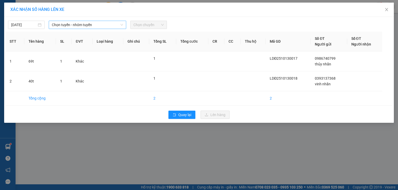
drag, startPoint x: 91, startPoint y: 23, endPoint x: 86, endPoint y: 29, distance: 7.8
click at [89, 25] on span "Chọn tuyến - nhóm tuyến" at bounding box center [87, 25] width 71 height 8
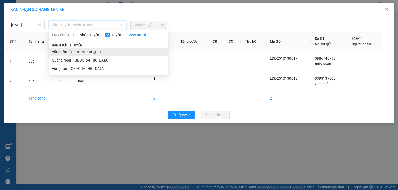
drag, startPoint x: 76, startPoint y: 59, endPoint x: 81, endPoint y: 53, distance: 8.1
click at [81, 53] on ul "Vũng Tàu - [GEOGRAPHIC_DATA] [GEOGRAPHIC_DATA] - [GEOGRAPHIC_DATA] [GEOGRAPHIC_…" at bounding box center [108, 60] width 119 height 25
click at [81, 53] on li "Vũng Tàu - [GEOGRAPHIC_DATA]" at bounding box center [108, 52] width 119 height 8
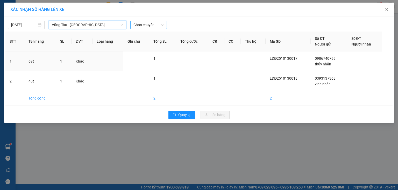
click at [160, 25] on span "Chọn chuyến" at bounding box center [148, 25] width 30 height 8
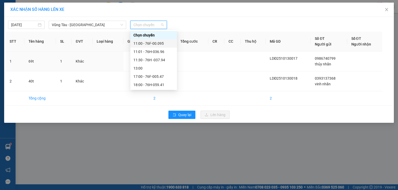
click at [160, 44] on div "11:00 - 76F-00.095" at bounding box center [153, 44] width 40 height 6
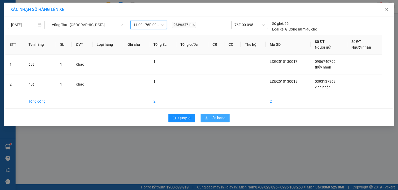
click at [219, 119] on span "Lên hàng" at bounding box center [217, 118] width 15 height 6
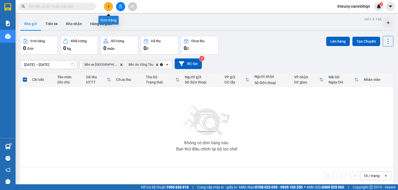
click at [108, 5] on icon "plus" at bounding box center [109, 7] width 4 height 4
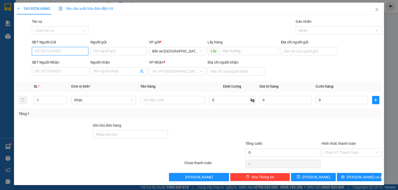
click at [87, 51] on input "SĐT Người Gửi" at bounding box center [60, 51] width 56 height 8
click at [42, 49] on input "0338518618" at bounding box center [60, 51] width 56 height 8
click at [162, 52] on span "Bến xe [GEOGRAPHIC_DATA]" at bounding box center [177, 51] width 50 height 8
type input "0338518618"
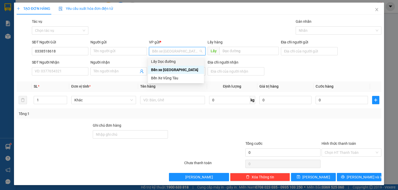
click at [164, 58] on div "Lấy Dọc đường" at bounding box center [176, 62] width 56 height 8
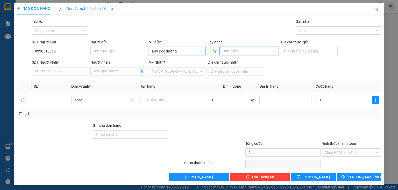
click at [228, 52] on input "text" at bounding box center [248, 51] width 59 height 8
type input "d"
click at [198, 71] on div "VD: VP [GEOGRAPHIC_DATA]" at bounding box center [177, 71] width 56 height 8
type input "đức mỹ"
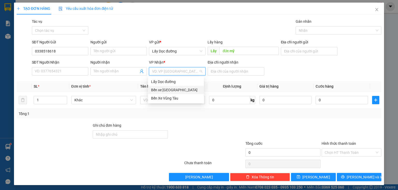
click at [180, 91] on div "Bến xe [GEOGRAPHIC_DATA]" at bounding box center [176, 90] width 50 height 6
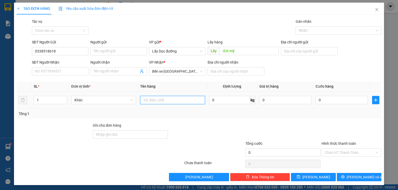
click at [177, 101] on input "text" at bounding box center [172, 100] width 65 height 8
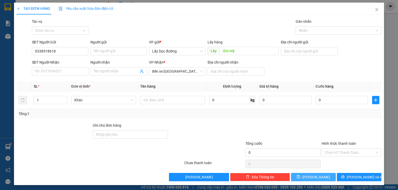
click at [300, 178] on icon "save" at bounding box center [299, 177] width 4 height 4
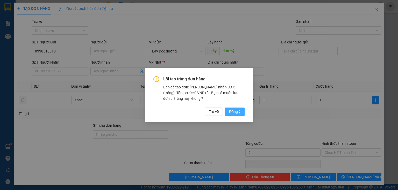
click at [241, 113] on button "Đồng ý" at bounding box center [235, 112] width 20 height 8
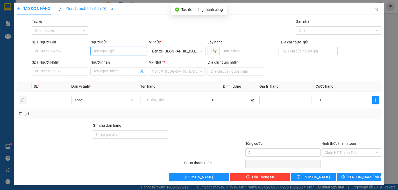
click at [104, 51] on input "Người gửi" at bounding box center [118, 51] width 56 height 8
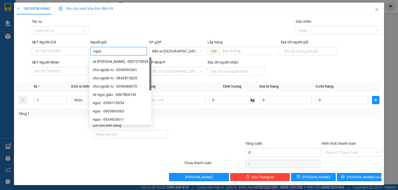
type input "ngoc"
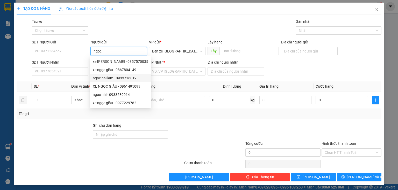
click at [117, 78] on div "ngoc hai lam - 0933716019" at bounding box center [120, 78] width 55 height 6
type input "0933716019"
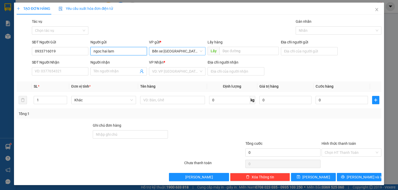
click at [196, 53] on span "Bến xe [GEOGRAPHIC_DATA]" at bounding box center [177, 51] width 50 height 8
type input "ngoc hai lam"
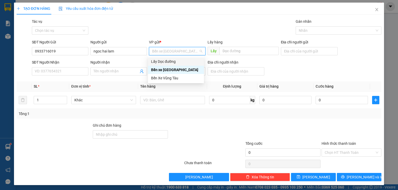
drag, startPoint x: 183, startPoint y: 60, endPoint x: 219, endPoint y: 52, distance: 36.7
click at [185, 60] on div "Lấy Dọc đường" at bounding box center [176, 62] width 50 height 6
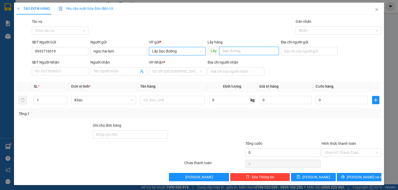
click at [228, 52] on input "text" at bounding box center [248, 51] width 59 height 8
type input "p"
type input "cửa lấp"
click at [194, 67] on div "VP Nhận *" at bounding box center [177, 64] width 56 height 8
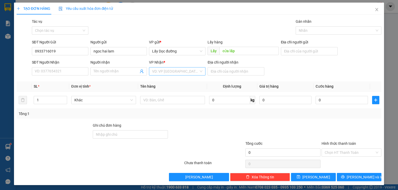
click at [182, 72] on input "search" at bounding box center [175, 72] width 47 height 8
click at [178, 89] on div "Bến xe [GEOGRAPHIC_DATA]" at bounding box center [176, 90] width 50 height 6
click at [194, 101] on input "text" at bounding box center [172, 100] width 65 height 8
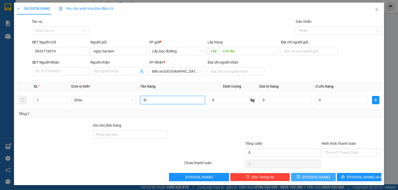
type input "5t"
click at [303, 177] on button "[PERSON_NAME]" at bounding box center [313, 177] width 45 height 8
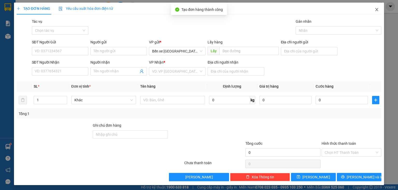
click at [375, 11] on icon "close" at bounding box center [377, 10] width 4 height 4
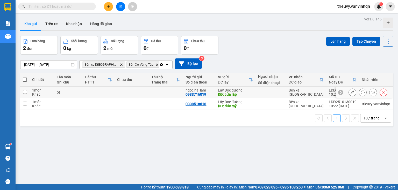
click at [88, 92] on td at bounding box center [98, 93] width 32 height 12
checkbox input "true"
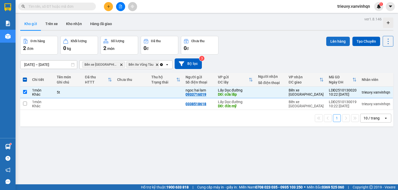
click at [330, 44] on button "Lên hàng" at bounding box center [338, 41] width 24 height 9
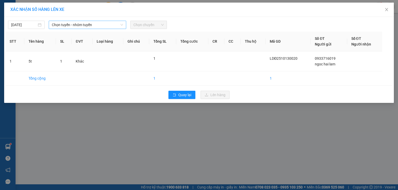
drag, startPoint x: 86, startPoint y: 29, endPoint x: 87, endPoint y: 25, distance: 3.6
click at [87, 25] on div "[DATE] Chọn tuyến - nhóm tuyến Chọn chuyến STT Tên hàng SL ĐVT Loại hàng Ghi ch…" at bounding box center [199, 60] width 390 height 86
click at [87, 26] on span "Chọn tuyến - nhóm tuyến" at bounding box center [87, 25] width 71 height 8
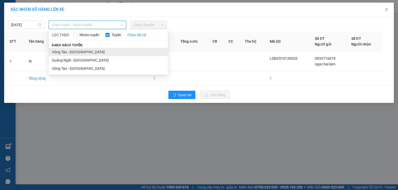
click at [77, 52] on li "Vũng Tàu - [GEOGRAPHIC_DATA]" at bounding box center [108, 52] width 119 height 8
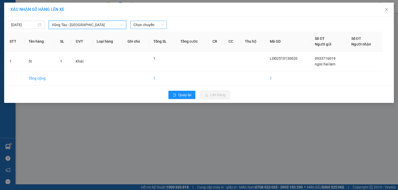
click at [147, 25] on span "Chọn chuyến" at bounding box center [148, 25] width 30 height 8
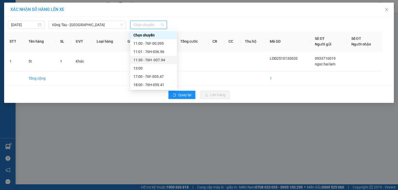
click at [163, 58] on div "11:30 - 76H -037.94" at bounding box center [153, 60] width 40 height 6
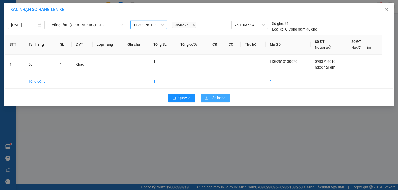
click at [210, 98] on button "Lên hàng" at bounding box center [215, 98] width 29 height 8
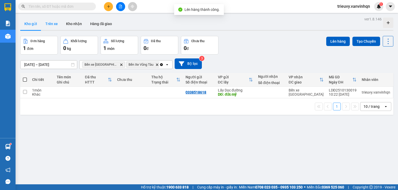
click at [53, 26] on button "Trên xe" at bounding box center [51, 24] width 21 height 12
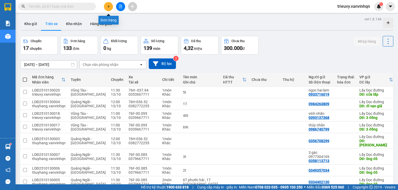
click at [110, 6] on icon "plus" at bounding box center [109, 7] width 4 height 4
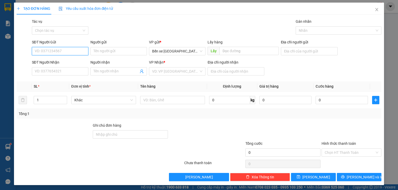
click at [64, 49] on input "SĐT Người Gửi" at bounding box center [60, 51] width 56 height 8
click at [199, 51] on span "Bến xe [GEOGRAPHIC_DATA]" at bounding box center [177, 51] width 50 height 8
type input "0793856446"
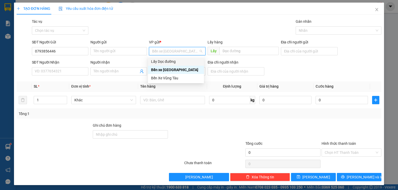
click at [184, 63] on div "Lấy Dọc đường" at bounding box center [176, 62] width 50 height 6
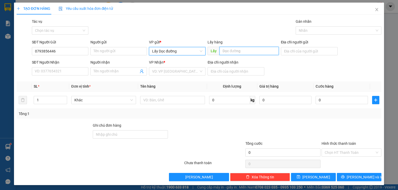
click at [227, 52] on input "text" at bounding box center [248, 51] width 59 height 8
type input "bến đá"
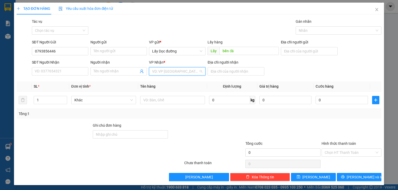
click at [184, 73] on input "search" at bounding box center [175, 72] width 47 height 8
drag, startPoint x: 177, startPoint y: 88, endPoint x: 176, endPoint y: 91, distance: 3.8
click at [177, 90] on div "Bến xe [GEOGRAPHIC_DATA]" at bounding box center [176, 90] width 50 height 6
click at [170, 102] on input "text" at bounding box center [172, 100] width 65 height 8
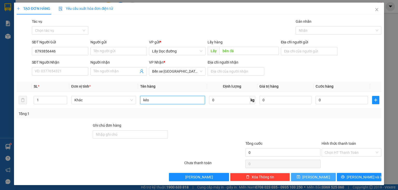
type input "kéo"
click at [300, 178] on icon "save" at bounding box center [299, 177] width 4 height 4
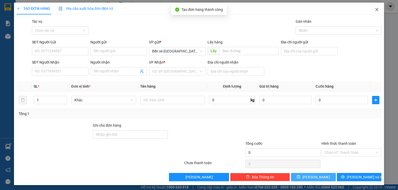
click at [376, 11] on span "Close" at bounding box center [377, 10] width 15 height 15
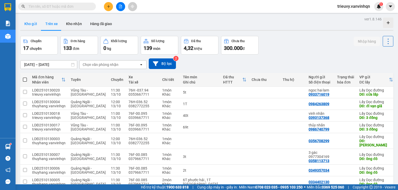
click at [30, 28] on button "Kho gửi" at bounding box center [30, 24] width 21 height 12
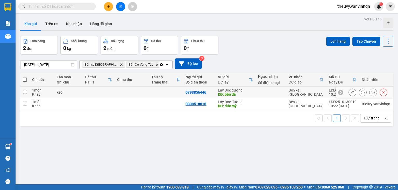
click at [100, 90] on td at bounding box center [98, 93] width 32 height 12
checkbox input "true"
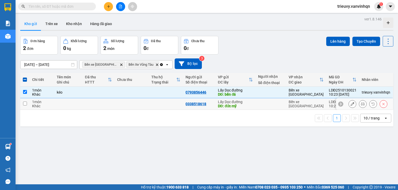
click at [274, 100] on td at bounding box center [270, 104] width 31 height 12
checkbox input "true"
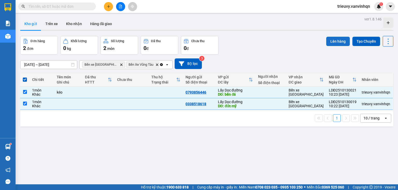
click at [336, 41] on button "Lên hàng" at bounding box center [338, 41] width 24 height 9
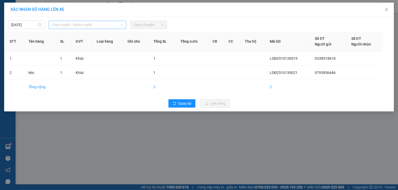
drag, startPoint x: 86, startPoint y: 25, endPoint x: 77, endPoint y: 43, distance: 19.8
click at [86, 26] on span "Chọn tuyến - nhóm tuyến" at bounding box center [87, 25] width 71 height 8
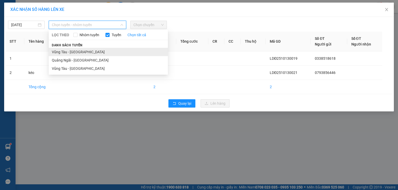
click at [74, 52] on li "Vũng Tàu - [GEOGRAPHIC_DATA]" at bounding box center [108, 52] width 119 height 8
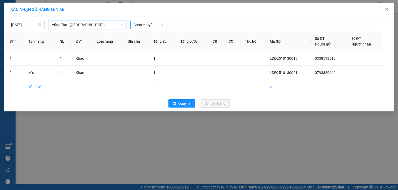
click at [155, 22] on span "Chọn chuyến" at bounding box center [148, 25] width 30 height 8
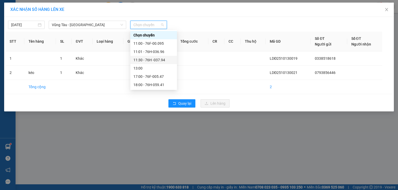
click at [155, 56] on div "11:30 - 76H -037.94" at bounding box center [153, 60] width 47 height 8
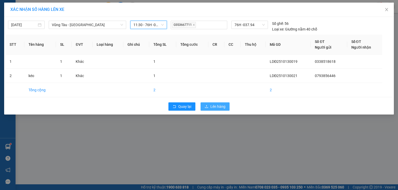
click at [211, 105] on span "Lên hàng" at bounding box center [217, 107] width 15 height 6
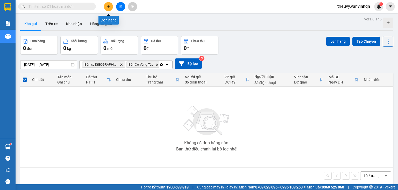
click at [109, 7] on icon "plus" at bounding box center [109, 7] width 4 height 4
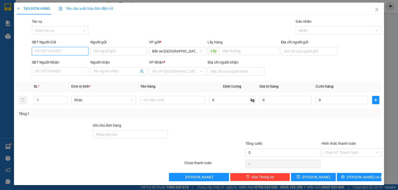
click at [66, 51] on input "SĐT Người Gửi" at bounding box center [60, 51] width 56 height 8
drag, startPoint x: 164, startPoint y: 51, endPoint x: 165, endPoint y: 55, distance: 4.0
click at [164, 52] on span "Bến xe [GEOGRAPHIC_DATA]" at bounding box center [177, 51] width 50 height 8
type input "0935404730"
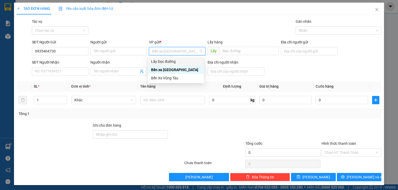
click at [165, 61] on div "Lấy Dọc đường" at bounding box center [176, 62] width 50 height 6
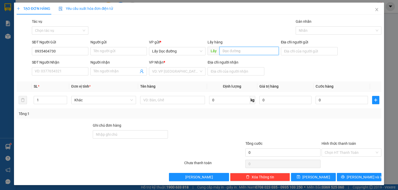
click at [223, 52] on input "text" at bounding box center [248, 51] width 59 height 8
type input "[PERSON_NAME]"
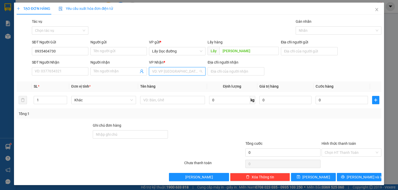
click at [164, 72] on input "search" at bounding box center [175, 72] width 47 height 8
drag, startPoint x: 168, startPoint y: 88, endPoint x: 168, endPoint y: 93, distance: 4.7
click at [168, 90] on div "Bến xe [GEOGRAPHIC_DATA]" at bounding box center [176, 90] width 50 height 6
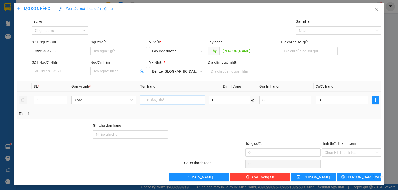
click at [168, 102] on input "text" at bounding box center [172, 100] width 65 height 8
type input "máy giặt"
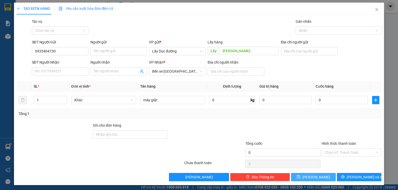
click at [297, 176] on button "[PERSON_NAME]" at bounding box center [313, 177] width 45 height 8
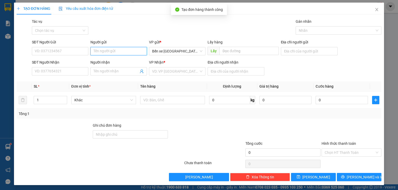
click at [108, 53] on input "Người gửi" at bounding box center [118, 51] width 56 height 8
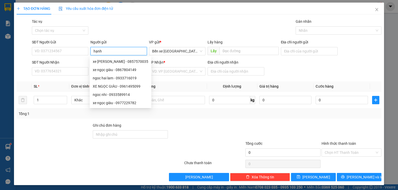
type input "hạnh"
click at [111, 72] on div "hạnh cửa lấp - 0702770639" at bounding box center [121, 70] width 56 height 6
type input "0702770639"
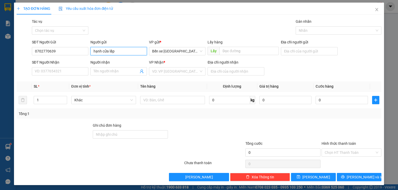
click at [115, 51] on input "hạnh cửa lấp" at bounding box center [118, 51] width 56 height 8
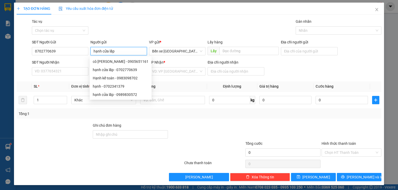
type input "hạnh cửa lấp"
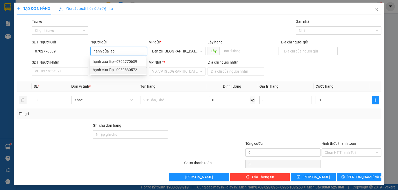
click at [118, 70] on div "hạnh cửa lấp - 0989830572" at bounding box center [118, 70] width 50 height 6
type input "0989830572"
click at [179, 54] on span "Bến xe [GEOGRAPHIC_DATA]" at bounding box center [177, 51] width 50 height 8
type input "hạnh cửa lấp"
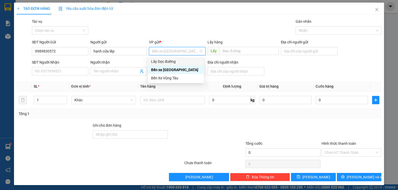
click at [175, 60] on div "Lấy Dọc đường" at bounding box center [176, 62] width 50 height 6
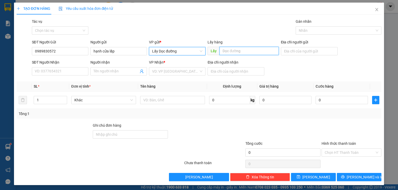
click at [223, 51] on input "text" at bounding box center [248, 51] width 59 height 8
type input "cửa lấp"
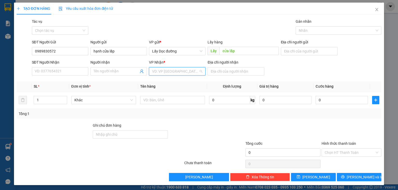
click at [196, 70] on input "search" at bounding box center [175, 72] width 47 height 8
click at [182, 89] on div "Bến xe [GEOGRAPHIC_DATA]" at bounding box center [176, 90] width 50 height 6
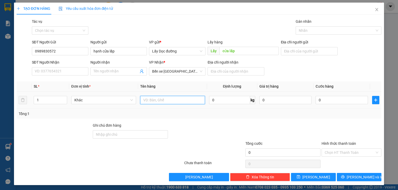
click at [179, 102] on input "text" at bounding box center [172, 100] width 65 height 8
type input "10t"
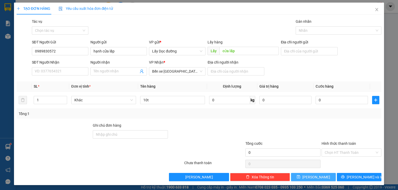
click at [297, 180] on button "[PERSON_NAME]" at bounding box center [313, 177] width 45 height 8
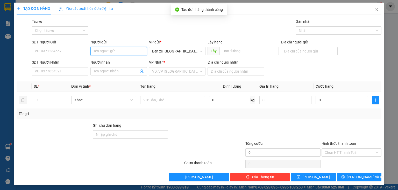
click at [104, 53] on input "Người gửi" at bounding box center [118, 51] width 56 height 8
type input "mồi"
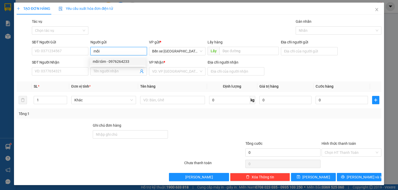
click at [105, 63] on div "mồi tôm - 0976264233" at bounding box center [118, 62] width 50 height 6
type input "0976264233"
type input "mồi tôm"
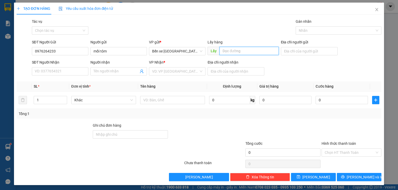
click at [222, 52] on input "text" at bounding box center [248, 51] width 59 height 8
type input "lazi"
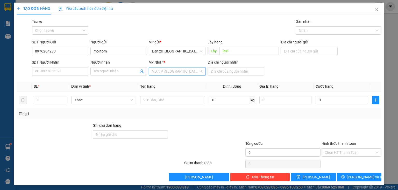
click at [173, 72] on input "search" at bounding box center [175, 72] width 47 height 8
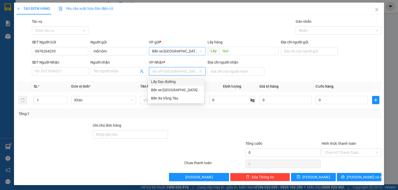
click at [183, 52] on span "Bến xe [GEOGRAPHIC_DATA]" at bounding box center [177, 51] width 50 height 8
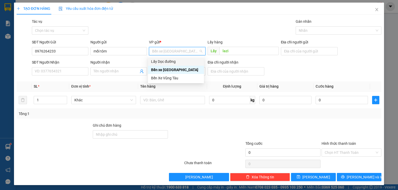
click at [180, 63] on div "Lấy Dọc đường" at bounding box center [176, 62] width 50 height 6
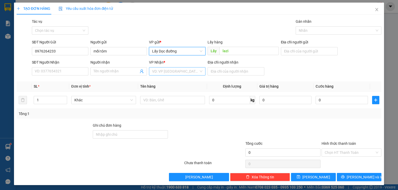
click at [181, 73] on input "search" at bounding box center [175, 72] width 47 height 8
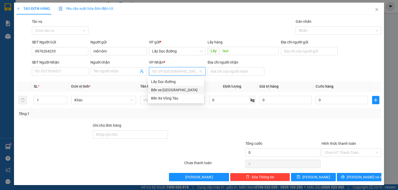
click at [179, 89] on div "Bến xe [GEOGRAPHIC_DATA]" at bounding box center [176, 90] width 50 height 6
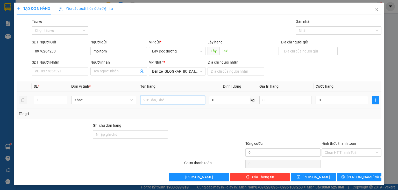
click at [193, 101] on input "text" at bounding box center [172, 100] width 65 height 8
type input "1t"
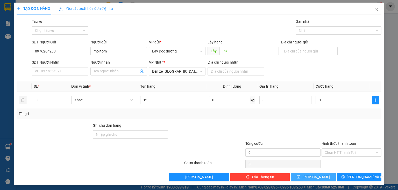
click at [313, 179] on span "[PERSON_NAME]" at bounding box center [316, 178] width 28 height 6
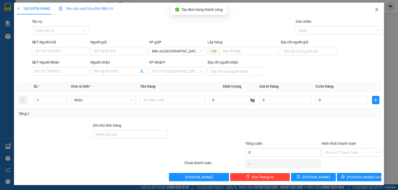
click at [375, 9] on icon "close" at bounding box center [377, 10] width 4 height 4
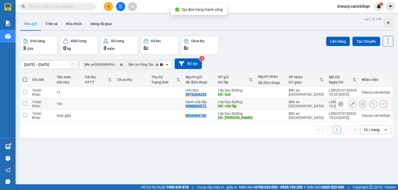
click at [92, 109] on td at bounding box center [98, 104] width 32 height 12
checkbox input "true"
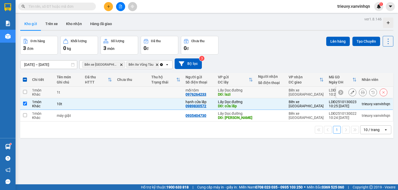
drag, startPoint x: 96, startPoint y: 95, endPoint x: 96, endPoint y: 115, distance: 20.0
click at [96, 98] on tbody "1 món Khác 1t mồi tôm 0976264233 Lấy Dọc đường DĐ: lazi Bến xe [GEOGRAPHIC_DATA…" at bounding box center [206, 104] width 373 height 35
click at [96, 116] on td at bounding box center [98, 116] width 32 height 12
checkbox input "true"
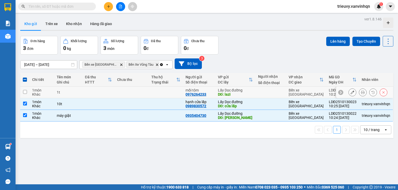
click at [109, 93] on td at bounding box center [98, 93] width 32 height 12
checkbox input "true"
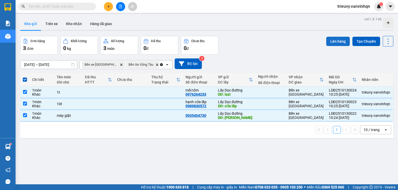
click at [334, 39] on button "Lên hàng" at bounding box center [338, 41] width 24 height 9
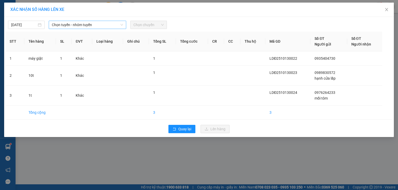
click at [120, 23] on span "Chọn tuyến - nhóm tuyến" at bounding box center [87, 25] width 71 height 8
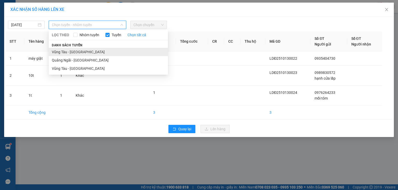
click at [85, 51] on li "Vũng Tàu - [GEOGRAPHIC_DATA]" at bounding box center [108, 52] width 119 height 8
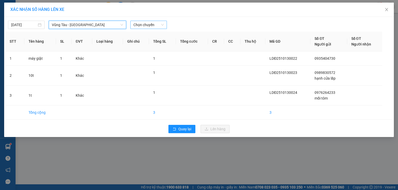
click at [160, 26] on span "Chọn chuyến" at bounding box center [148, 25] width 30 height 8
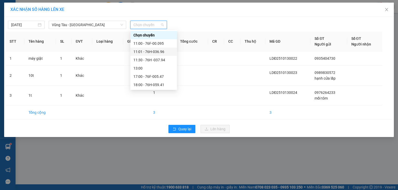
click at [152, 50] on div "11:01 - 76H-036.96" at bounding box center [153, 52] width 40 height 6
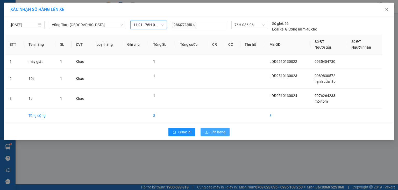
click at [218, 130] on span "Lên hàng" at bounding box center [217, 133] width 15 height 6
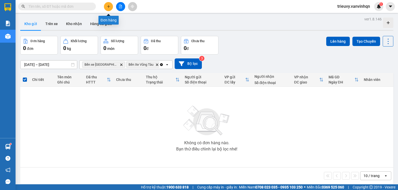
click at [107, 5] on icon "plus" at bounding box center [109, 7] width 4 height 4
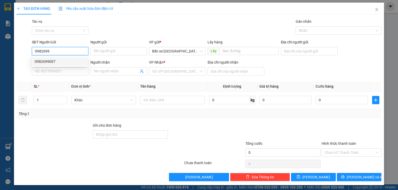
click at [78, 60] on div "0982699007" at bounding box center [60, 62] width 50 height 6
type input "0982699007"
type input "BXQN"
type input "0989703063"
type input "liệt sĩ bà [PERSON_NAME]"
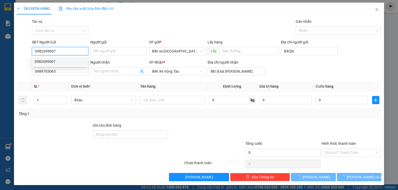
type input "150.000"
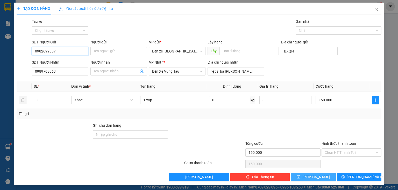
type input "0982699007"
click at [324, 179] on button "[PERSON_NAME]" at bounding box center [313, 177] width 45 height 8
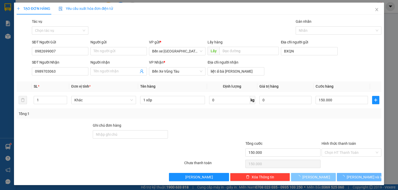
type input "0"
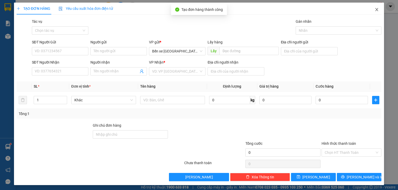
click at [375, 9] on icon "close" at bounding box center [376, 9] width 3 height 3
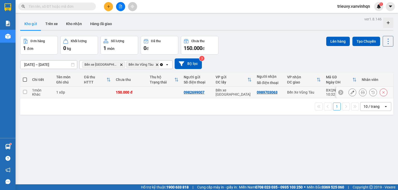
click at [351, 92] on icon at bounding box center [353, 93] width 4 height 4
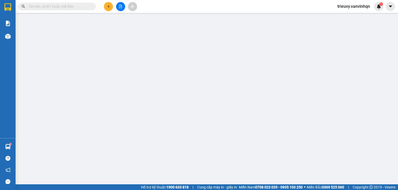
type input "0982699007"
type input "BXQN"
type input "0989703063"
type input "liệt sĩ bà [PERSON_NAME]"
type input "150.000"
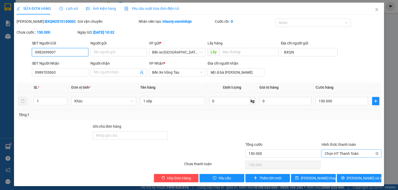
click at [331, 156] on span "Chọn HT Thanh Toán" at bounding box center [352, 154] width 54 height 8
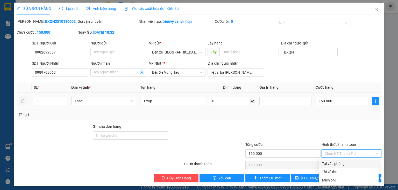
click at [333, 165] on div "Tại văn phòng" at bounding box center [348, 164] width 53 height 6
type input "0"
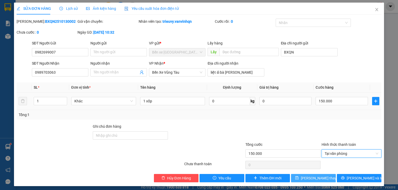
click at [319, 178] on span "[PERSON_NAME] thay đổi" at bounding box center [321, 179] width 41 height 6
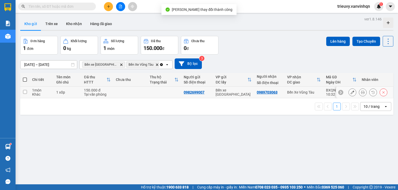
click at [318, 94] on div "Bến Xe Vũng Tàu" at bounding box center [304, 92] width 34 height 4
checkbox input "true"
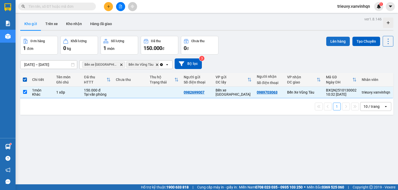
click at [335, 40] on button "Lên hàng" at bounding box center [338, 41] width 24 height 9
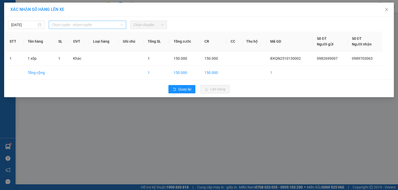
click at [96, 23] on span "Chọn tuyến - nhóm tuyến" at bounding box center [87, 25] width 71 height 8
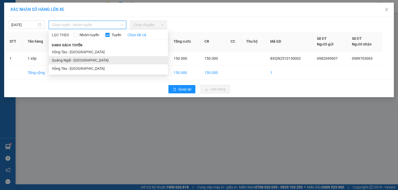
click at [87, 61] on li "Quảng Ngãi - [GEOGRAPHIC_DATA]" at bounding box center [108, 60] width 119 height 8
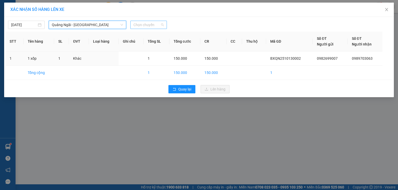
click at [156, 27] on span "Chọn chuyến" at bounding box center [148, 25] width 30 height 8
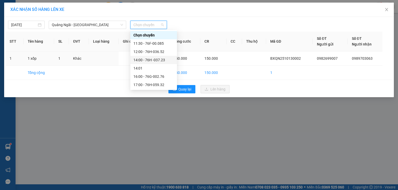
click at [164, 61] on div "14:00 - 76H -037.23" at bounding box center [153, 60] width 40 height 6
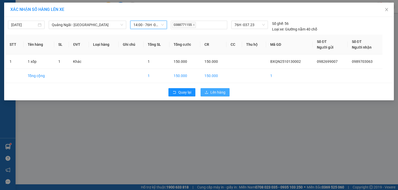
click at [204, 91] on button "Lên hàng" at bounding box center [215, 92] width 29 height 8
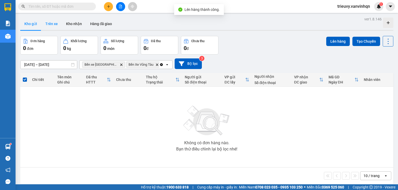
click at [56, 23] on button "Trên xe" at bounding box center [51, 24] width 21 height 12
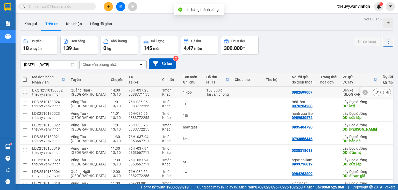
click at [375, 91] on icon at bounding box center [377, 93] width 4 height 4
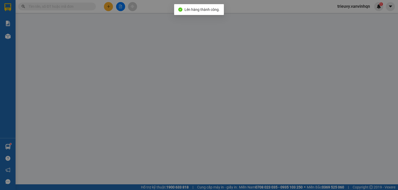
type input "0982699007"
type input "BXQN"
type input "0989703063"
type input "liệt sĩ bà [PERSON_NAME]"
type input "150.000"
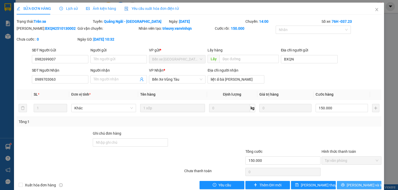
click at [363, 186] on span "[PERSON_NAME] và In" at bounding box center [365, 186] width 36 height 6
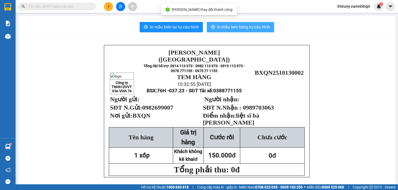
click at [253, 24] on span "In mẫu tem hàng tự cấu hình" at bounding box center [243, 27] width 53 height 6
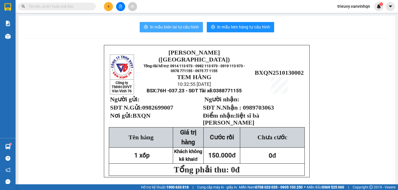
click at [194, 25] on span "In mẫu biên lai tự cấu hình" at bounding box center [174, 27] width 49 height 6
click at [65, 6] on input "text" at bounding box center [59, 7] width 61 height 6
type input "1"
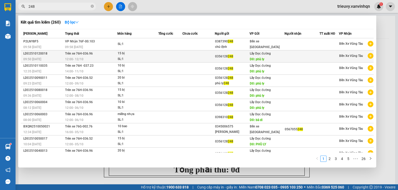
type input "248"
click at [124, 56] on div "SL: 1" at bounding box center [137, 59] width 39 height 6
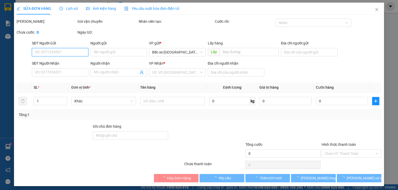
type input "0356128248"
type input "phù ly"
type input "lagi"
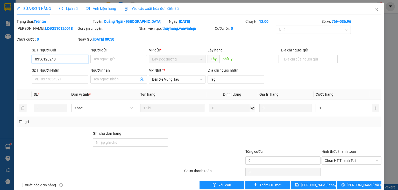
drag, startPoint x: 36, startPoint y: 59, endPoint x: 58, endPoint y: 62, distance: 21.4
click at [58, 62] on input "0356128248" at bounding box center [60, 59] width 56 height 8
click at [374, 7] on span "Close" at bounding box center [377, 10] width 15 height 15
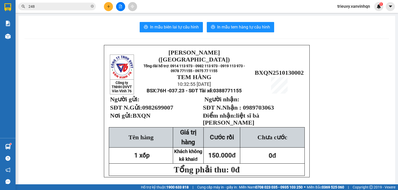
click at [107, 6] on icon "plus" at bounding box center [109, 7] width 4 height 4
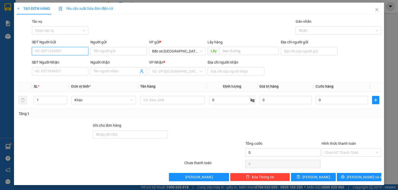
paste input "0356128248"
type input "0356128248"
click at [113, 52] on input "Người gửi" at bounding box center [118, 51] width 56 height 8
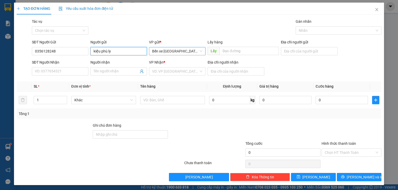
click at [179, 51] on span "Bến xe [GEOGRAPHIC_DATA]" at bounding box center [177, 51] width 50 height 8
type input "kiệu phù ly"
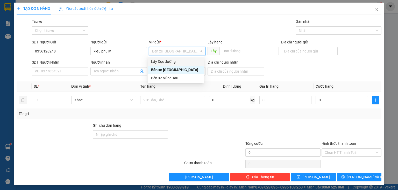
drag, startPoint x: 173, startPoint y: 61, endPoint x: 200, endPoint y: 55, distance: 27.9
click at [174, 61] on div "Lấy Dọc đường" at bounding box center [176, 62] width 50 height 6
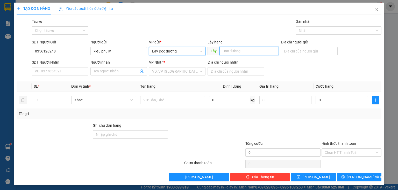
click at [226, 51] on input "text" at bounding box center [248, 51] width 59 height 8
type input "phù ly"
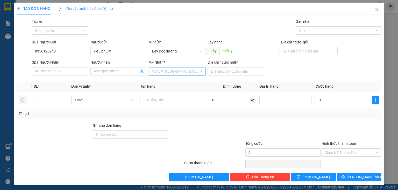
click at [180, 73] on input "search" at bounding box center [175, 72] width 47 height 8
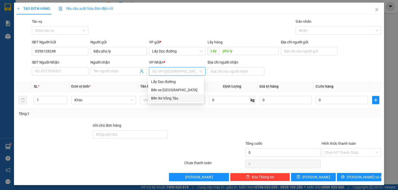
drag, startPoint x: 174, startPoint y: 100, endPoint x: 214, endPoint y: 80, distance: 44.4
click at [174, 99] on div "Bến Xe Vũng Tàu" at bounding box center [176, 99] width 50 height 6
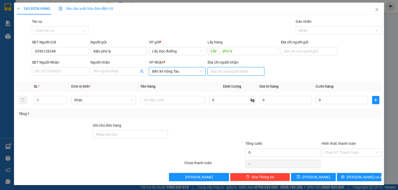
click at [221, 73] on input "Địa chỉ người nhận" at bounding box center [236, 71] width 56 height 8
type input "lagi"
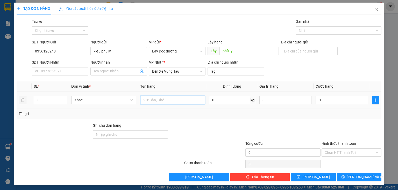
click at [186, 102] on input "text" at bounding box center [172, 100] width 65 height 8
type input "10 bị"
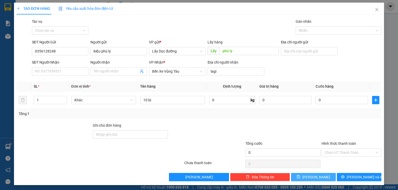
click at [316, 177] on span "[PERSON_NAME]" at bounding box center [316, 178] width 28 height 6
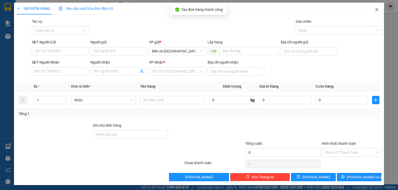
click at [375, 10] on icon "close" at bounding box center [377, 10] width 4 height 4
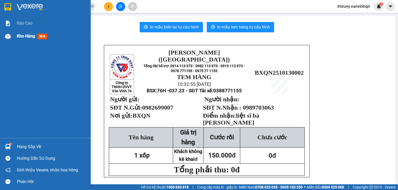
click at [14, 36] on div "Kho hàng mới" at bounding box center [45, 36] width 91 height 13
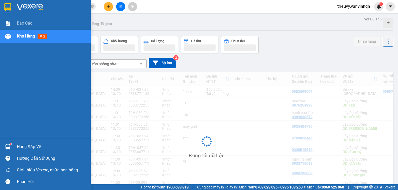
click at [15, 36] on div "Kho hàng mới" at bounding box center [45, 36] width 91 height 13
click at [16, 37] on div "Kho hàng mới" at bounding box center [45, 36] width 91 height 13
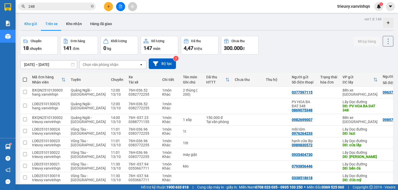
click at [31, 26] on button "Kho gửi" at bounding box center [30, 24] width 21 height 12
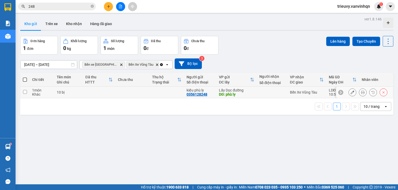
click at [180, 91] on td at bounding box center [167, 93] width 34 height 12
checkbox input "true"
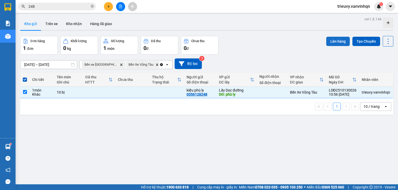
click at [332, 39] on button "Lên hàng" at bounding box center [338, 41] width 24 height 9
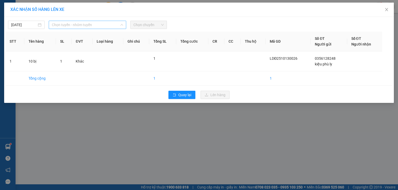
click at [85, 26] on span "Chọn tuyến - nhóm tuyến" at bounding box center [87, 25] width 71 height 8
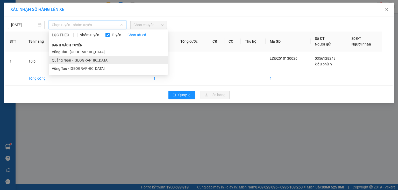
drag, startPoint x: 72, startPoint y: 60, endPoint x: 91, endPoint y: 55, distance: 19.4
click at [75, 60] on li "Quảng Ngãi - [GEOGRAPHIC_DATA]" at bounding box center [108, 60] width 119 height 8
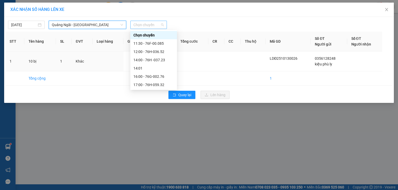
click at [155, 28] on span "Chọn chuyến" at bounding box center [148, 25] width 30 height 8
click at [153, 52] on div "12:00 - 76H-036.52" at bounding box center [153, 52] width 40 height 6
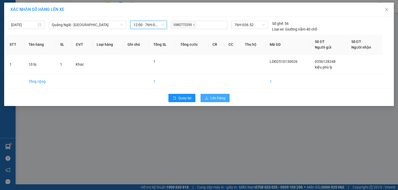
click at [220, 96] on span "Lên hàng" at bounding box center [217, 98] width 15 height 6
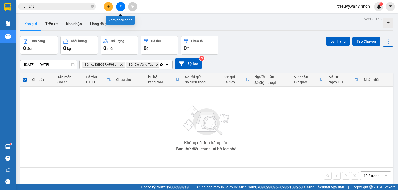
click at [118, 4] on button at bounding box center [120, 6] width 9 height 9
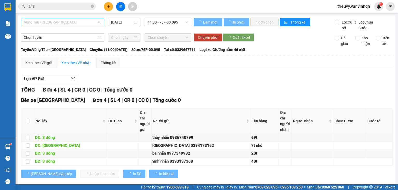
click at [98, 23] on span "Vũng Tàu - [GEOGRAPHIC_DATA]" at bounding box center [62, 22] width 77 height 8
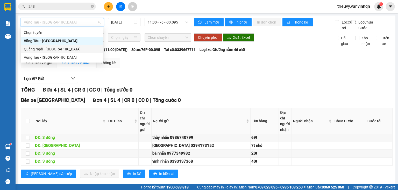
click at [72, 51] on div "Quảng Ngãi - [GEOGRAPHIC_DATA]" at bounding box center [62, 49] width 76 height 6
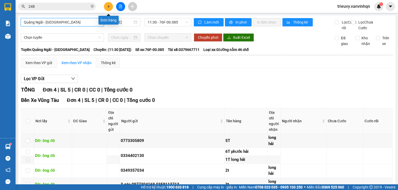
click at [110, 6] on button at bounding box center [108, 6] width 9 height 9
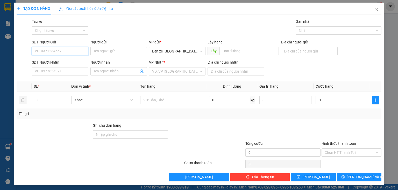
click at [58, 53] on input "SĐT Người Gửi" at bounding box center [60, 51] width 56 height 8
click at [58, 74] on input "SĐT Người Nhận" at bounding box center [60, 71] width 56 height 8
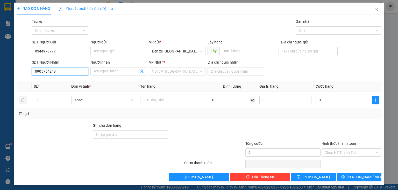
click at [42, 68] on input "0905754249" at bounding box center [60, 71] width 56 height 8
click at [48, 70] on input "0905754249" at bounding box center [60, 71] width 56 height 8
click at [333, 51] on input "Địa chỉ người gửi" at bounding box center [309, 51] width 56 height 8
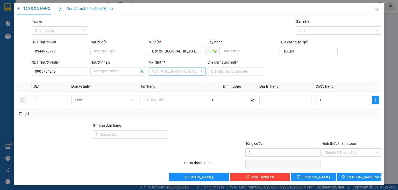
click at [186, 73] on input "search" at bounding box center [175, 72] width 47 height 8
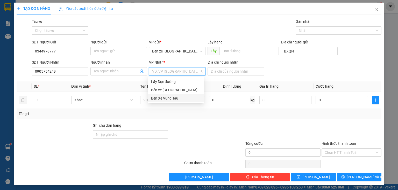
click at [167, 98] on div "Bến Xe Vũng Tàu" at bounding box center [176, 99] width 50 height 6
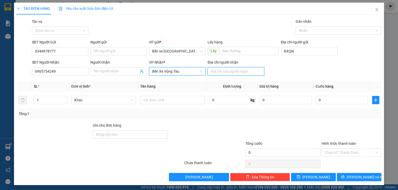
click at [224, 71] on input "Địa chỉ người nhận" at bounding box center [236, 71] width 56 height 8
click at [228, 74] on input "Địa chỉ người nhận" at bounding box center [236, 71] width 56 height 8
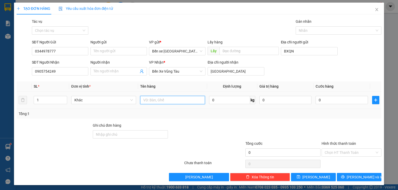
click at [190, 101] on input "text" at bounding box center [172, 100] width 65 height 8
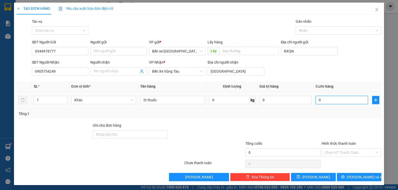
click at [340, 102] on input "0" at bounding box center [342, 100] width 52 height 8
click at [348, 123] on div at bounding box center [351, 132] width 61 height 18
click at [347, 152] on input "Hình thức thanh toán" at bounding box center [350, 153] width 50 height 8
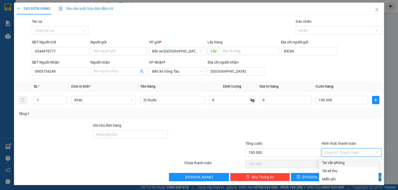
click at [342, 163] on div "Tại văn phòng" at bounding box center [348, 163] width 53 height 6
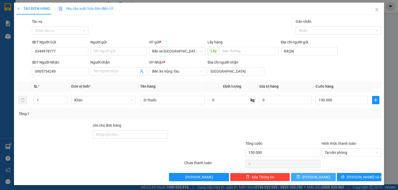
click at [319, 174] on button "[PERSON_NAME]" at bounding box center [313, 177] width 45 height 8
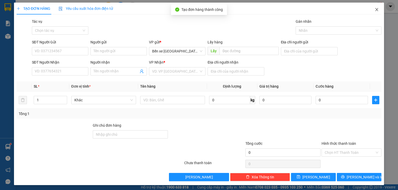
click at [375, 11] on icon "close" at bounding box center [377, 10] width 4 height 4
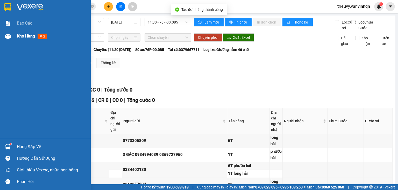
click at [28, 37] on span "Kho hàng" at bounding box center [26, 36] width 18 height 5
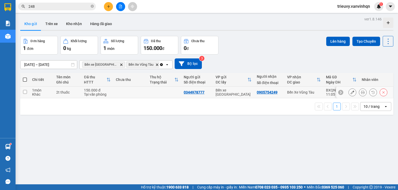
click at [62, 94] on div "2t thuốc" at bounding box center [67, 92] width 23 height 4
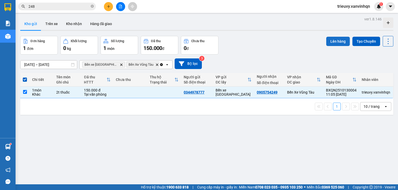
click at [330, 43] on button "Lên hàng" at bounding box center [338, 41] width 24 height 9
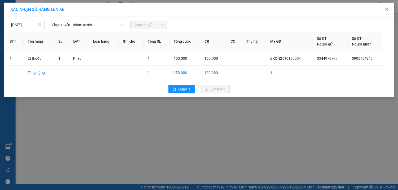
click at [155, 27] on span "Chọn chuyến" at bounding box center [148, 25] width 30 height 8
click at [105, 26] on span "Chọn tuyến - nhóm tuyến" at bounding box center [87, 25] width 71 height 8
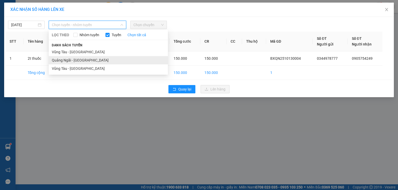
click at [79, 62] on li "Quảng Ngãi - [GEOGRAPHIC_DATA]" at bounding box center [108, 60] width 119 height 8
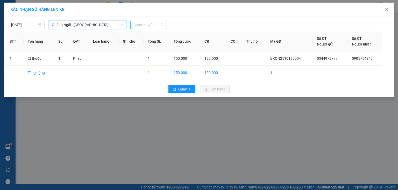
click at [152, 26] on span "Chọn chuyến" at bounding box center [148, 25] width 30 height 8
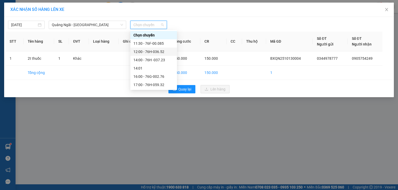
click at [149, 51] on div "12:00 - 76H-036.52" at bounding box center [153, 52] width 40 height 6
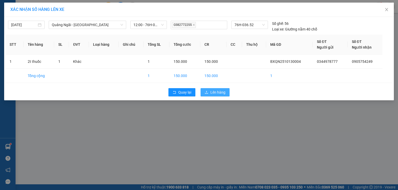
click at [207, 91] on icon "upload" at bounding box center [207, 93] width 4 height 4
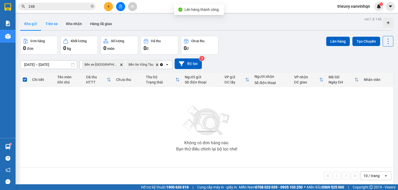
click at [50, 24] on button "Trên xe" at bounding box center [51, 24] width 21 height 12
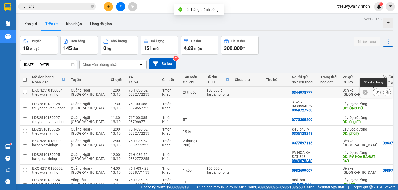
click at [375, 93] on icon at bounding box center [377, 93] width 4 height 4
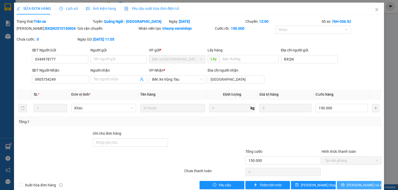
click at [361, 183] on span "[PERSON_NAME] và In" at bounding box center [365, 186] width 36 height 6
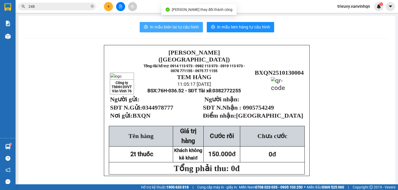
click at [180, 29] on span "In mẫu biên lai tự cấu hình" at bounding box center [174, 27] width 49 height 6
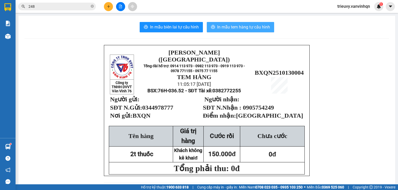
click at [231, 27] on span "In mẫu tem hàng tự cấu hình" at bounding box center [243, 27] width 53 height 6
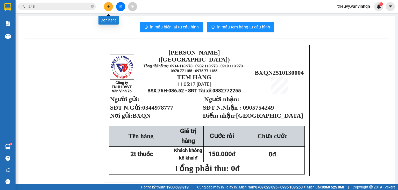
click at [108, 5] on icon "plus" at bounding box center [109, 7] width 4 height 4
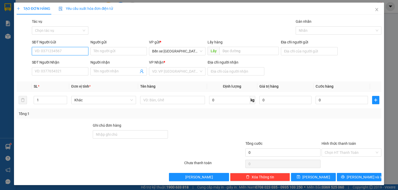
click at [61, 51] on input "SĐT Người Gửi" at bounding box center [60, 51] width 56 height 8
click at [61, 59] on div "0383367198 - thi" at bounding box center [60, 62] width 50 height 6
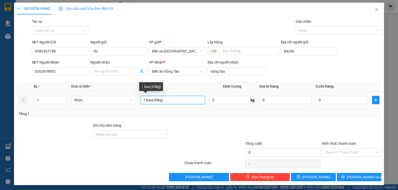
click at [151, 100] on input "1 bao(30kg)" at bounding box center [172, 100] width 65 height 8
click at [156, 99] on input "1 bao (30kg)" at bounding box center [172, 100] width 65 height 8
click at [153, 97] on input "1 bao (60kg)" at bounding box center [172, 100] width 65 height 8
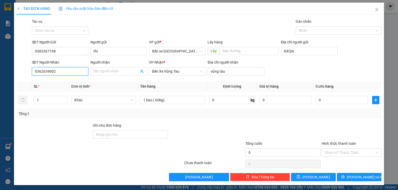
click at [53, 72] on input "0362639002" at bounding box center [60, 71] width 56 height 8
click at [59, 80] on div "0363009196" at bounding box center [60, 82] width 50 height 6
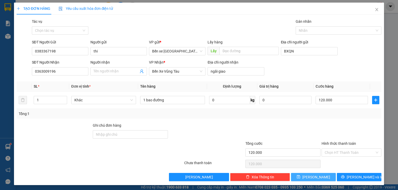
click at [320, 177] on button "[PERSON_NAME]" at bounding box center [313, 177] width 45 height 8
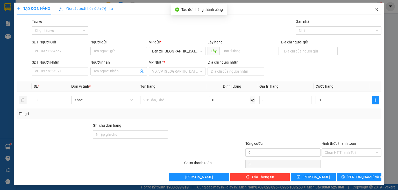
click at [375, 9] on icon "close" at bounding box center [377, 10] width 4 height 4
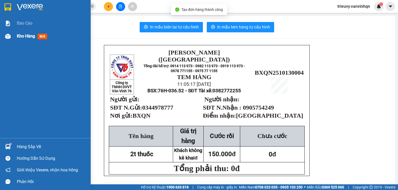
click at [20, 34] on span "Kho hàng" at bounding box center [26, 36] width 18 height 5
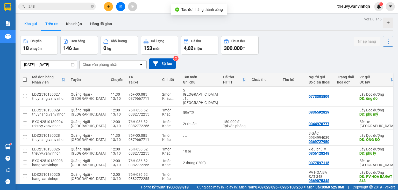
click at [31, 23] on button "Kho gửi" at bounding box center [30, 24] width 21 height 12
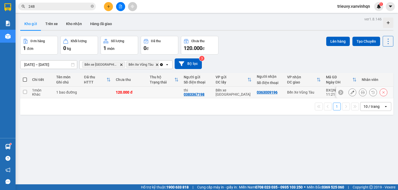
click at [96, 93] on td at bounding box center [97, 93] width 32 height 12
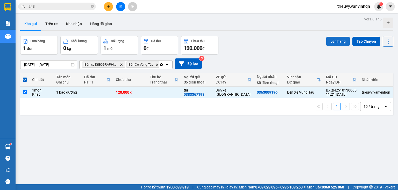
click at [326, 45] on button "Lên hàng" at bounding box center [338, 41] width 24 height 9
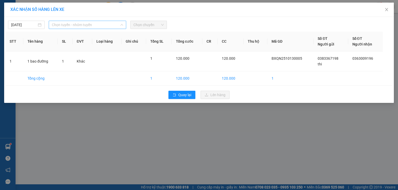
click at [109, 27] on span "Chọn tuyến - nhóm tuyến" at bounding box center [87, 25] width 71 height 8
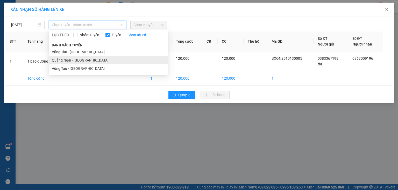
click at [82, 61] on li "Quảng Ngãi - [GEOGRAPHIC_DATA]" at bounding box center [108, 60] width 119 height 8
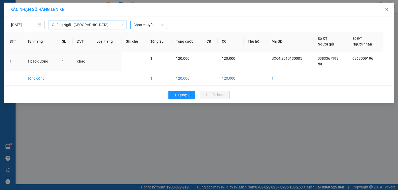
click at [161, 26] on span "Chọn chuyến" at bounding box center [148, 25] width 30 height 8
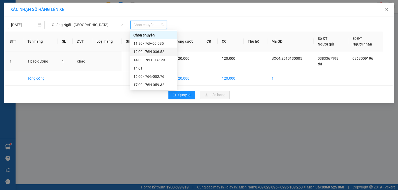
click at [158, 51] on div "12:00 - 76H-036.52" at bounding box center [153, 52] width 40 height 6
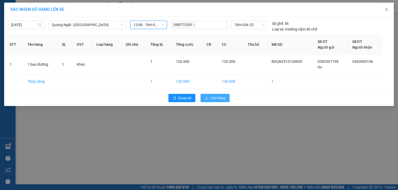
click at [216, 97] on span "Lên hàng" at bounding box center [217, 98] width 15 height 6
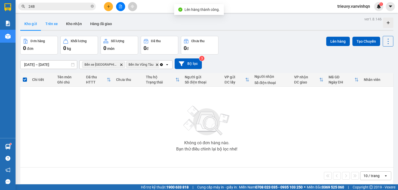
click at [52, 24] on button "Trên xe" at bounding box center [51, 24] width 21 height 12
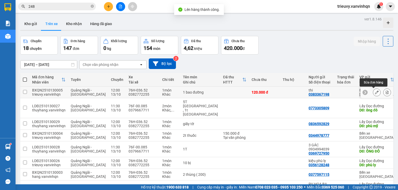
click at [373, 93] on button at bounding box center [376, 92] width 7 height 9
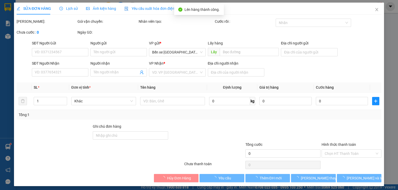
type input "0383367198"
type input "thi"
type input "BXQN"
type input "0363009196"
type input "ngãi giao"
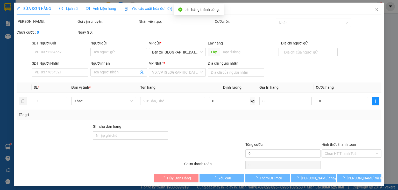
type input "120.000"
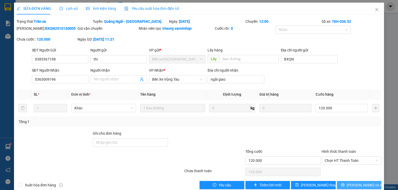
click at [370, 186] on button "[PERSON_NAME] và In" at bounding box center [359, 185] width 45 height 8
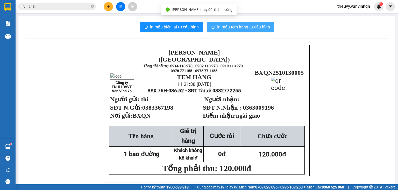
click at [234, 32] on button "In mẫu tem hàng tự cấu hình" at bounding box center [240, 27] width 67 height 10
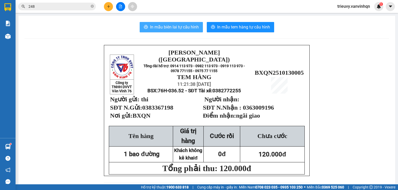
click at [198, 27] on button "In mẫu biên lai tự cấu hình" at bounding box center [171, 27] width 63 height 10
click at [164, 27] on span "In mẫu biên lai tự cấu hình" at bounding box center [174, 27] width 49 height 6
click at [183, 26] on span "In mẫu biên lai tự cấu hình" at bounding box center [174, 27] width 49 height 6
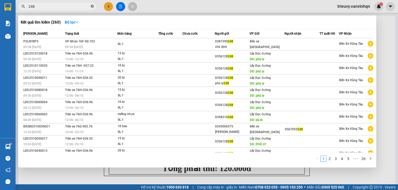
click at [92, 6] on icon "close-circle" at bounding box center [92, 6] width 3 height 3
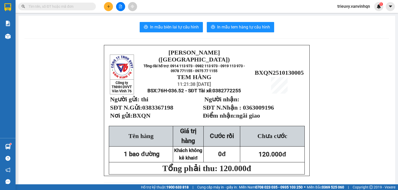
click at [88, 6] on input "text" at bounding box center [59, 7] width 61 height 6
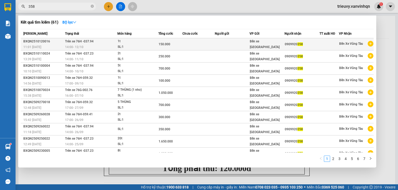
type input "358"
click at [185, 42] on td at bounding box center [198, 44] width 32 height 12
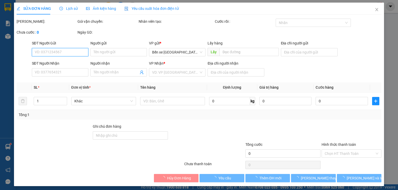
type input "BXQN"
type input "0909920358"
type input "phước tỉnh"
type input "150.000"
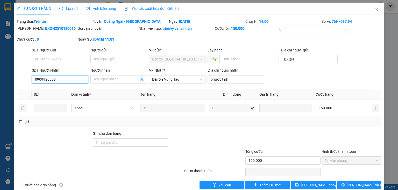
drag, startPoint x: 49, startPoint y: 78, endPoint x: 60, endPoint y: 78, distance: 10.4
click at [60, 78] on input "0909920358" at bounding box center [60, 79] width 56 height 8
click at [375, 11] on icon "close" at bounding box center [377, 10] width 4 height 4
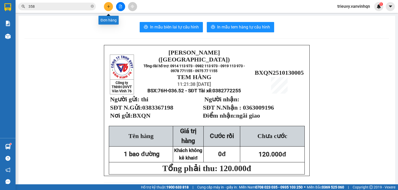
click at [109, 6] on icon "plus" at bounding box center [109, 7] width 4 height 4
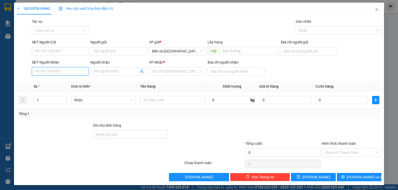
drag, startPoint x: 79, startPoint y: 49, endPoint x: 74, endPoint y: 74, distance: 24.5
click at [74, 75] on input "SĐT Người Nhận" at bounding box center [60, 71] width 56 height 8
paste input "0909920358"
type input "0909920358"
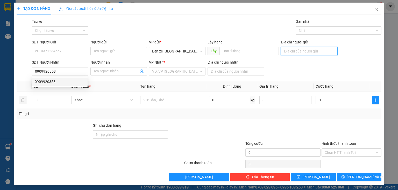
click at [294, 49] on input "Địa chỉ người gửi" at bounding box center [309, 51] width 56 height 8
type input "BXQN"
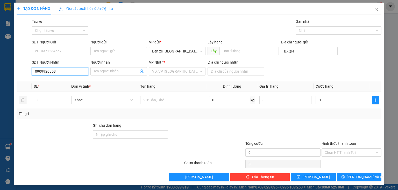
click at [69, 68] on input "0909920358" at bounding box center [60, 71] width 56 height 8
click at [63, 84] on div "0909920358" at bounding box center [60, 82] width 50 height 6
type input "phước tỉnh"
type input "150.000"
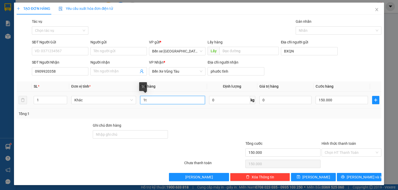
click at [152, 101] on input "1t" at bounding box center [172, 100] width 65 height 8
type input "1"
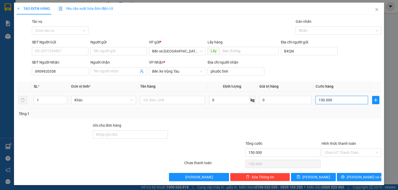
click at [336, 100] on input "150.000" at bounding box center [342, 100] width 52 height 8
type input "0"
type input "1"
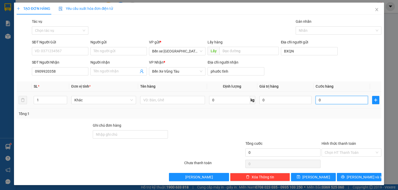
type input "1"
type input "01"
type input "10"
type input "010"
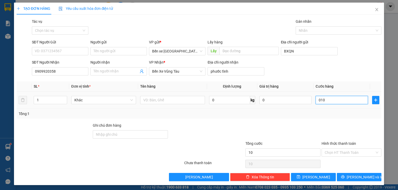
type input "100"
type input "0.100"
type input "1.000"
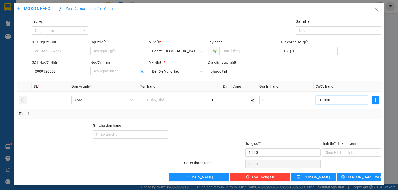
type input "01.000"
type input "1.000.000"
click at [337, 118] on div "Tổng: 1" at bounding box center [199, 114] width 365 height 10
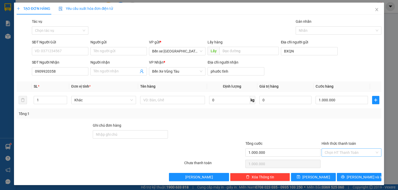
click at [343, 151] on input "Hình thức thanh toán" at bounding box center [350, 153] width 50 height 8
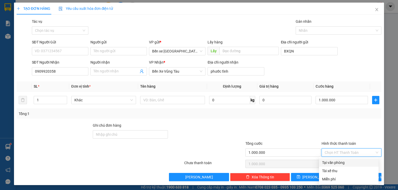
click at [339, 161] on div "Tại văn phòng" at bounding box center [348, 163] width 53 height 6
type input "0"
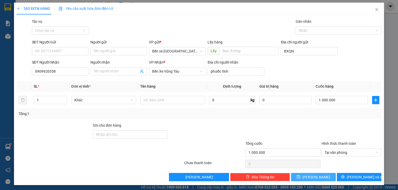
click at [324, 178] on button "[PERSON_NAME]" at bounding box center [313, 177] width 45 height 8
type input "0"
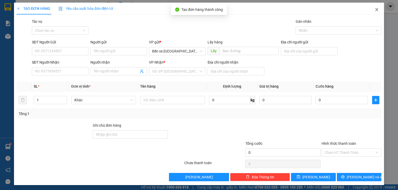
click at [371, 10] on span "Close" at bounding box center [377, 10] width 15 height 15
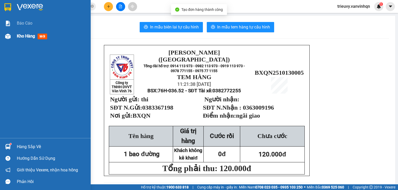
click at [16, 34] on div "Kho hàng mới" at bounding box center [45, 36] width 91 height 13
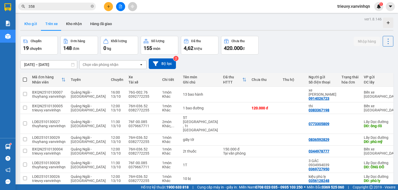
click at [32, 26] on button "Kho gửi" at bounding box center [30, 24] width 21 height 12
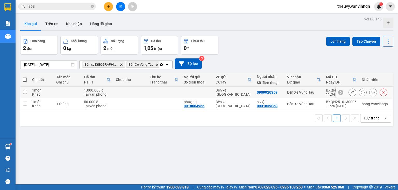
click at [70, 93] on td at bounding box center [68, 93] width 28 height 12
checkbox input "true"
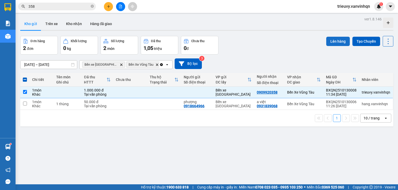
click at [335, 40] on button "Lên hàng" at bounding box center [338, 41] width 24 height 9
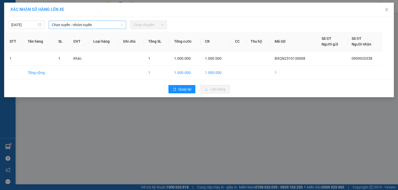
click at [117, 24] on span "Chọn tuyến - nhóm tuyến" at bounding box center [87, 25] width 71 height 8
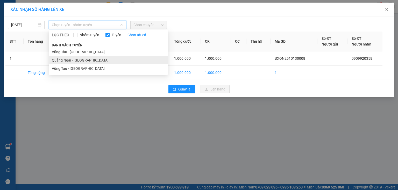
click at [78, 59] on li "Quảng Ngãi - [GEOGRAPHIC_DATA]" at bounding box center [108, 60] width 119 height 8
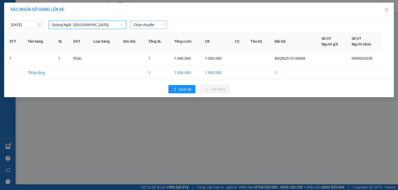
click at [156, 21] on span "Chọn chuyến" at bounding box center [148, 25] width 30 height 8
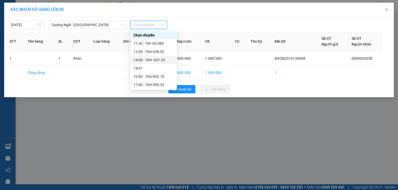
click at [161, 63] on div "14:00 - 76H -037.23" at bounding box center [153, 60] width 40 height 6
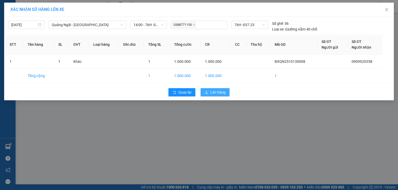
click at [216, 94] on span "Lên hàng" at bounding box center [217, 93] width 15 height 6
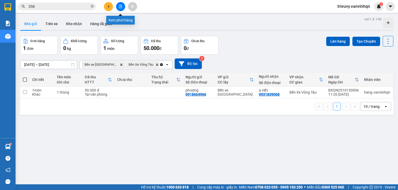
click at [120, 8] on icon "file-add" at bounding box center [121, 7] width 4 height 4
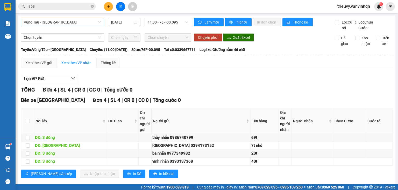
click at [90, 23] on span "Vũng Tàu - [GEOGRAPHIC_DATA]" at bounding box center [62, 22] width 77 height 8
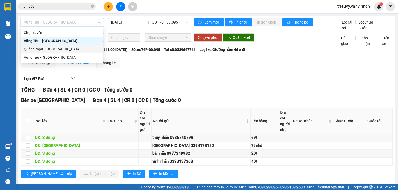
click at [64, 50] on div "Quảng Ngãi - [GEOGRAPHIC_DATA]" at bounding box center [62, 49] width 76 height 6
type input "[DATE]"
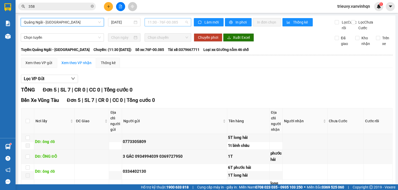
click at [163, 24] on span "11:30 - 76F-00.085" at bounding box center [168, 22] width 41 height 8
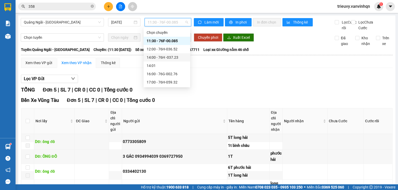
click at [176, 56] on div "14:00 - 76H -037.23" at bounding box center [167, 58] width 40 height 6
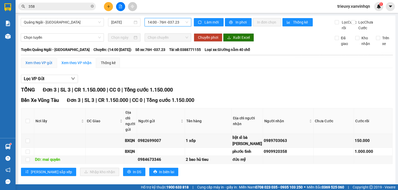
click at [47, 66] on div "Xem theo VP gửi" at bounding box center [38, 63] width 27 height 6
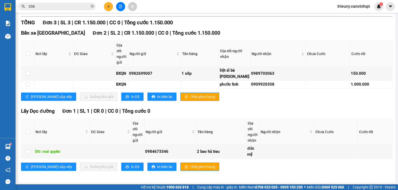
scroll to position [152, 0]
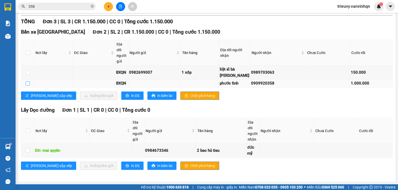
click at [30, 82] on td at bounding box center [27, 84] width 13 height 8
click at [30, 81] on td at bounding box center [27, 84] width 13 height 8
click at [28, 82] on input "checkbox" at bounding box center [28, 84] width 4 height 4
checkbox input "true"
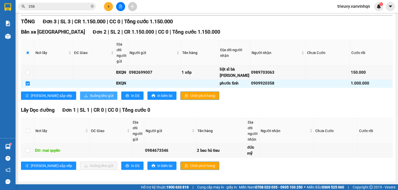
click at [90, 94] on span "Xuống kho gửi" at bounding box center [101, 96] width 23 height 6
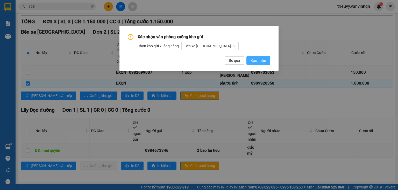
click at [251, 60] on button "Xác nhận" at bounding box center [258, 60] width 24 height 8
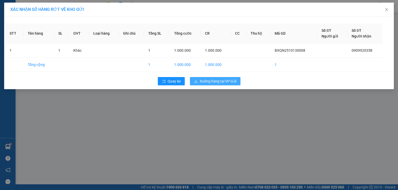
click at [225, 84] on span "Xuống hàng tại VP Gửi" at bounding box center [218, 82] width 37 height 6
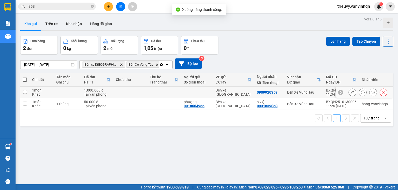
click at [349, 92] on button at bounding box center [352, 92] width 7 height 9
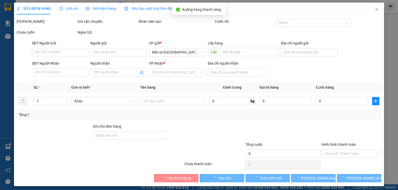
type input "BXQN"
type input "0909920358"
type input "phước tỉnh"
type input "1.000.000"
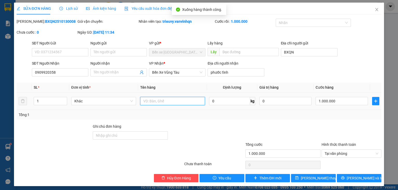
click at [153, 102] on input "text" at bounding box center [172, 101] width 65 height 8
type input "7t"
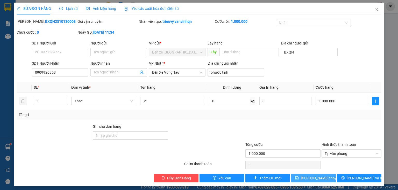
click at [299, 176] on button "[PERSON_NAME] thay đổi" at bounding box center [313, 178] width 45 height 8
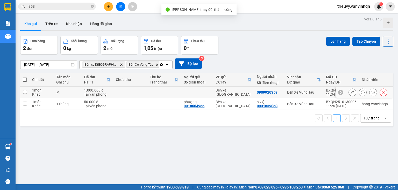
click at [212, 92] on td at bounding box center [197, 93] width 32 height 12
checkbox input "true"
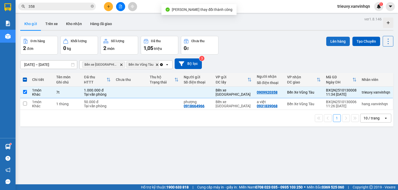
click at [330, 42] on button "Lên hàng" at bounding box center [338, 41] width 24 height 9
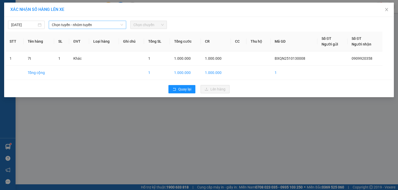
click at [112, 28] on span "Chọn tuyến - nhóm tuyến" at bounding box center [87, 25] width 71 height 8
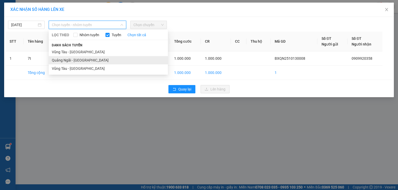
click at [84, 59] on li "Quảng Ngãi - [GEOGRAPHIC_DATA]" at bounding box center [108, 60] width 119 height 8
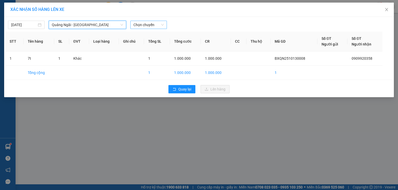
click at [150, 27] on span "Chọn chuyến" at bounding box center [148, 25] width 30 height 8
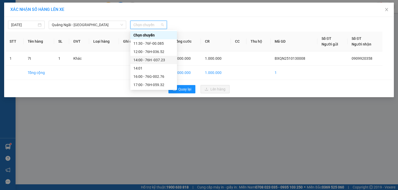
click at [153, 60] on div "14:00 - 76H -037.23" at bounding box center [153, 60] width 40 height 6
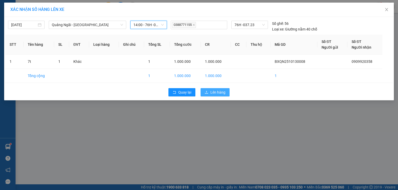
click at [218, 93] on span "Lên hàng" at bounding box center [217, 93] width 15 height 6
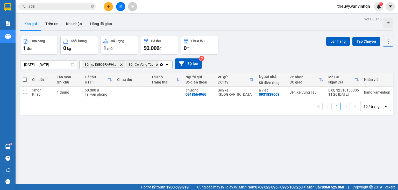
click at [109, 8] on button at bounding box center [108, 6] width 9 height 9
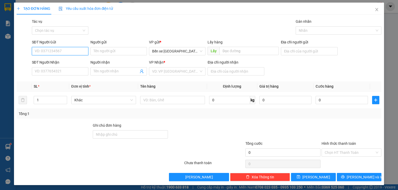
click at [81, 52] on input "SĐT Người Gửi" at bounding box center [60, 51] width 56 height 8
click at [76, 62] on div "0905564471" at bounding box center [60, 62] width 50 height 6
type input "0905564471"
type input "BXQN"
type input "0907668900"
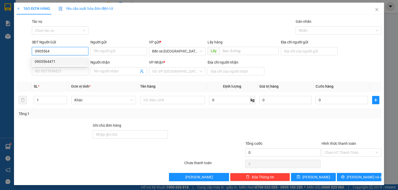
type input "7 rót"
type input "70.000"
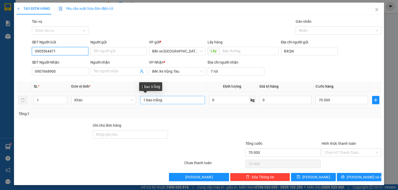
type input "0905564471"
click at [172, 103] on input "1 bao trắng" at bounding box center [172, 100] width 65 height 8
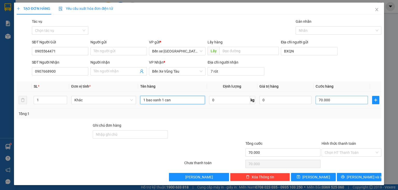
type input "1 bao xanh 1 can"
type input "0"
type input "1"
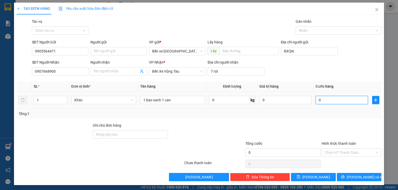
type input "1"
type input "01"
type input "10"
type input "010"
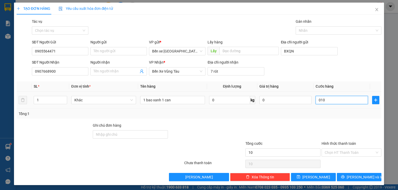
type input "100"
type input "0.100"
type input "100.000"
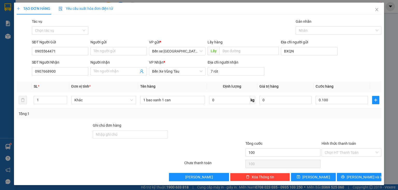
type input "100.000"
click at [326, 120] on div "Transit Pickup Surcharge Ids Transit Deliver Surcharge Ids Transit Deliver Surc…" at bounding box center [199, 100] width 365 height 163
click at [337, 155] on input "Hình thức thanh toán" at bounding box center [350, 153] width 50 height 8
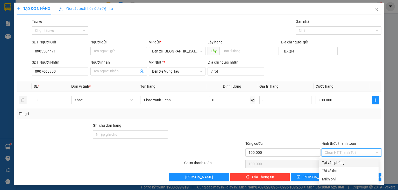
click at [338, 162] on div "Tại văn phòng" at bounding box center [348, 163] width 53 height 6
type input "0"
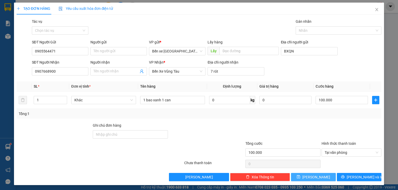
click at [318, 177] on button "[PERSON_NAME]" at bounding box center [313, 177] width 45 height 8
type input "0"
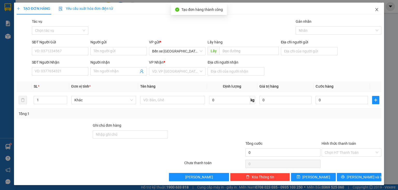
click at [375, 9] on icon "close" at bounding box center [377, 10] width 4 height 4
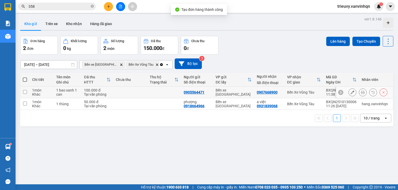
click at [78, 93] on div "1 bao xanh 1 can" at bounding box center [67, 92] width 23 height 8
checkbox input "true"
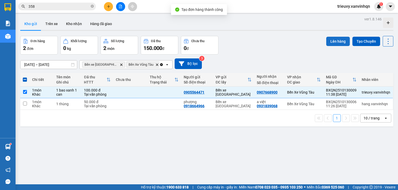
drag, startPoint x: 330, startPoint y: 39, endPoint x: 328, endPoint y: 40, distance: 2.9
click at [329, 40] on button "Lên hàng" at bounding box center [338, 41] width 24 height 9
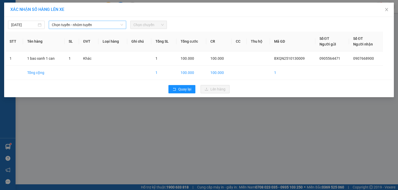
click at [108, 25] on span "Chọn tuyến - nhóm tuyến" at bounding box center [87, 25] width 71 height 8
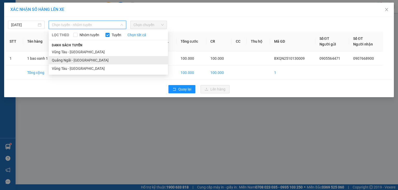
click at [91, 59] on li "Quảng Ngãi - [GEOGRAPHIC_DATA]" at bounding box center [108, 60] width 119 height 8
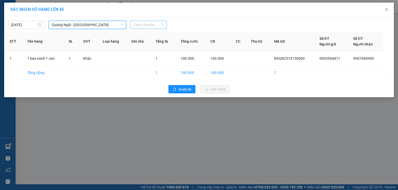
click at [162, 26] on span "Chọn chuyến" at bounding box center [148, 25] width 30 height 8
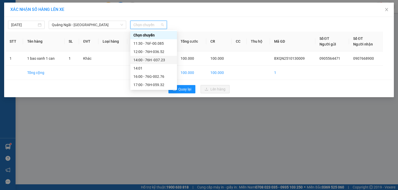
click at [162, 59] on div "14:00 - 76H -037.23" at bounding box center [153, 60] width 40 height 6
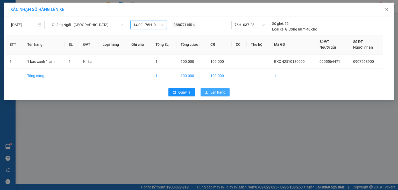
click at [212, 93] on span "Lên hàng" at bounding box center [217, 93] width 15 height 6
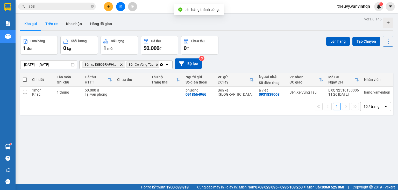
click at [50, 26] on button "Trên xe" at bounding box center [51, 24] width 21 height 12
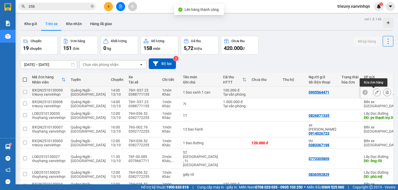
click at [374, 94] on button at bounding box center [376, 92] width 7 height 9
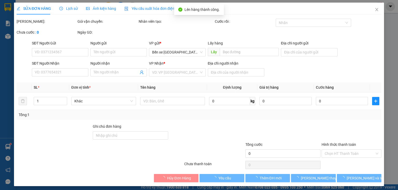
type input "0905564471"
type input "BXQN"
type input "0907668900"
type input "7 rót"
type input "100.000"
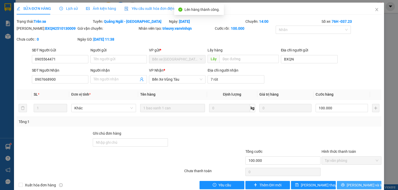
click at [353, 184] on span "[PERSON_NAME] và In" at bounding box center [365, 186] width 36 height 6
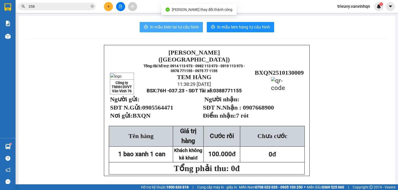
click at [187, 27] on span "In mẫu biên lai tự cấu hình" at bounding box center [174, 27] width 49 height 6
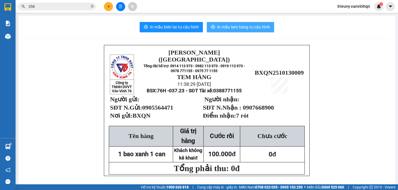
click at [251, 31] on button "In mẫu tem hàng tự cấu hình" at bounding box center [240, 27] width 67 height 10
click at [120, 8] on button at bounding box center [120, 6] width 9 height 9
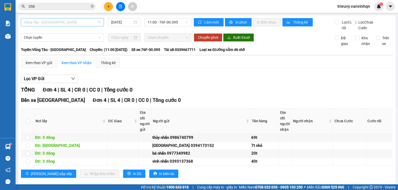
click at [62, 19] on span "Vũng Tàu - [GEOGRAPHIC_DATA]" at bounding box center [62, 22] width 77 height 8
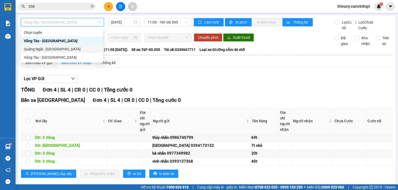
click at [51, 48] on div "Quảng Ngãi - [GEOGRAPHIC_DATA]" at bounding box center [62, 49] width 76 height 6
type input "[DATE]"
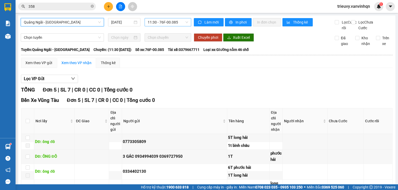
click at [164, 23] on span "11:30 - 76F-00.085" at bounding box center [168, 22] width 41 height 8
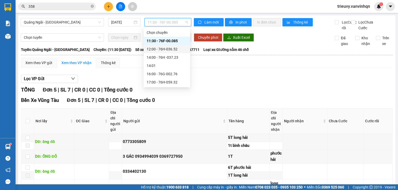
click at [179, 49] on div "12:00 - 76H-036.52" at bounding box center [167, 49] width 40 height 6
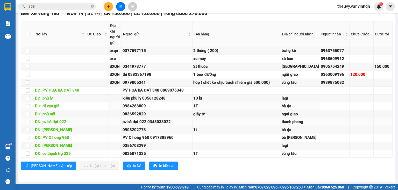
scroll to position [140, 0]
click at [133, 167] on span "In DS" at bounding box center [137, 166] width 8 height 6
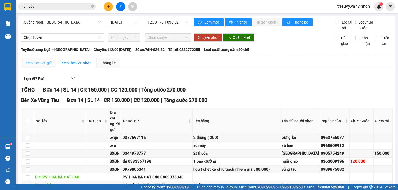
scroll to position [0, 0]
click at [48, 66] on div "Xem theo VP gửi" at bounding box center [38, 63] width 27 height 6
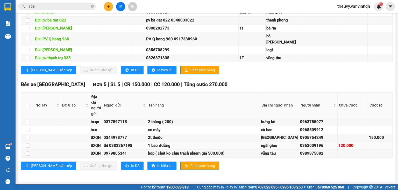
scroll to position [344, 0]
click at [125, 166] on icon "printer" at bounding box center [127, 166] width 4 height 4
click at [121, 66] on button "In DS" at bounding box center [132, 70] width 22 height 8
click at [108, 6] on icon "plus" at bounding box center [109, 7] width 4 height 4
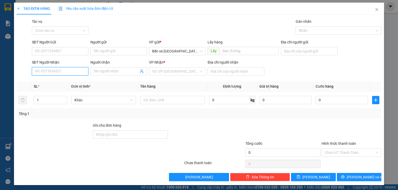
click at [81, 71] on input "SĐT Người Nhận" at bounding box center [60, 71] width 56 height 8
click at [42, 70] on input "0943891832" at bounding box center [60, 71] width 56 height 8
click at [47, 70] on input "0943891832" at bounding box center [60, 71] width 56 height 8
type input "0943891832"
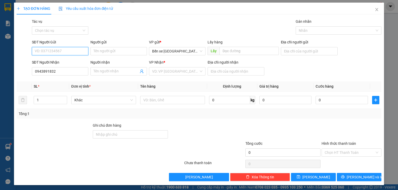
click at [48, 52] on input "SĐT Người Gửi" at bounding box center [60, 51] width 56 height 8
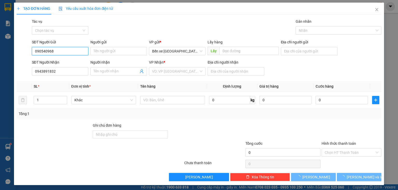
type input "0905409686"
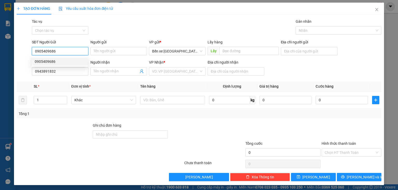
click at [56, 63] on div "0905409686" at bounding box center [60, 62] width 50 height 6
type input "BXQN"
type input "long thành"
type input "100.000"
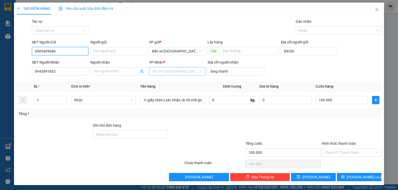
type input "0905409686"
click at [189, 73] on input "search" at bounding box center [175, 72] width 47 height 8
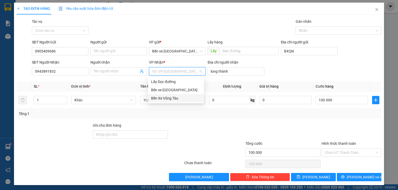
click at [176, 97] on div "Bến Xe Vũng Tàu" at bounding box center [176, 99] width 50 height 6
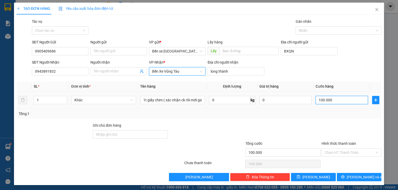
click at [335, 100] on input "100.000" at bounding box center [342, 100] width 52 height 8
type input "0"
type input "8"
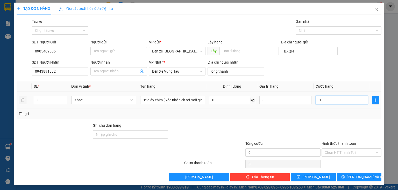
type input "8"
type input "08"
type input "80"
type input "080"
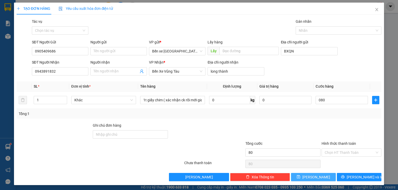
type input "80.000"
drag, startPoint x: 327, startPoint y: 174, endPoint x: 348, endPoint y: 153, distance: 29.7
click at [348, 153] on div "Transit Pickup Surcharge Ids Transit Deliver Surcharge Ids Transit Deliver Surc…" at bounding box center [199, 100] width 365 height 163
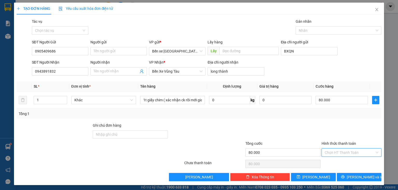
click at [348, 153] on input "Hình thức thanh toán" at bounding box center [350, 153] width 50 height 8
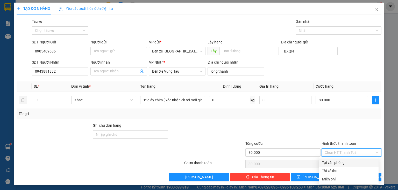
click at [345, 162] on div "Tại văn phòng" at bounding box center [348, 163] width 53 height 6
type input "0"
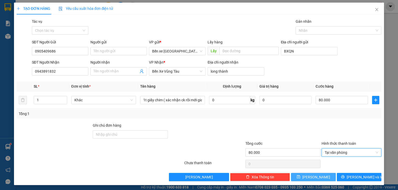
click at [330, 176] on button "[PERSON_NAME]" at bounding box center [313, 177] width 45 height 8
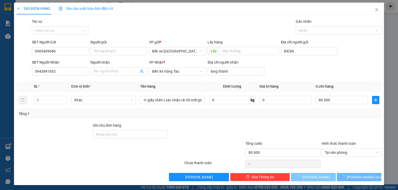
type input "0"
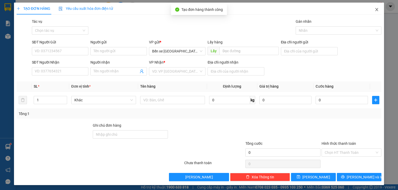
click at [375, 10] on icon "close" at bounding box center [376, 9] width 3 height 3
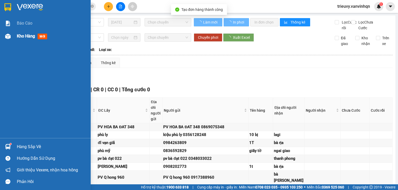
click at [21, 37] on span "Kho hàng" at bounding box center [26, 36] width 18 height 5
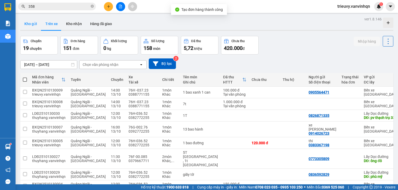
click at [35, 23] on button "Kho gửi" at bounding box center [30, 24] width 21 height 12
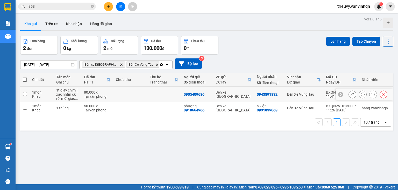
click at [119, 94] on td at bounding box center [130, 95] width 34 height 16
checkbox input "true"
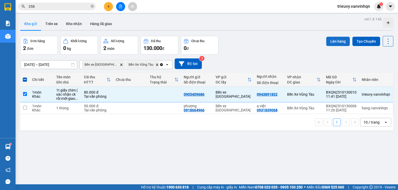
click at [328, 42] on button "Lên hàng" at bounding box center [338, 41] width 24 height 9
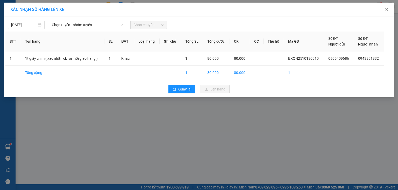
click at [54, 25] on span "Chọn tuyến - nhóm tuyến" at bounding box center [87, 25] width 71 height 8
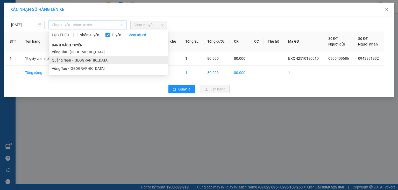
click at [69, 60] on li "Quảng Ngãi - [GEOGRAPHIC_DATA]" at bounding box center [108, 60] width 119 height 8
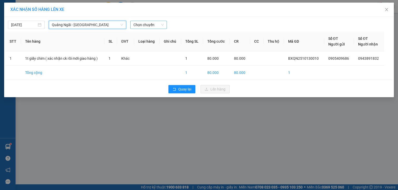
click at [144, 26] on span "Chọn chuyến" at bounding box center [148, 25] width 30 height 8
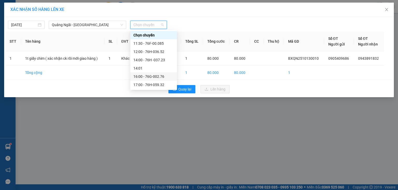
click at [154, 76] on div "16:00 - 76G-002.76" at bounding box center [153, 77] width 40 height 6
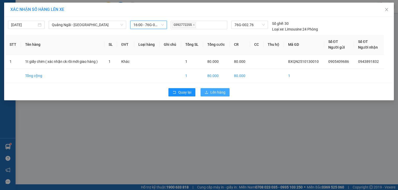
click at [215, 95] on button "Lên hàng" at bounding box center [215, 92] width 29 height 8
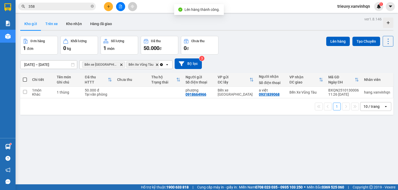
click at [54, 24] on button "Trên xe" at bounding box center [51, 24] width 21 height 12
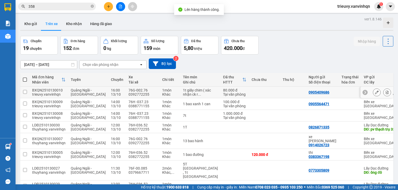
click at [375, 93] on icon at bounding box center [377, 93] width 4 height 4
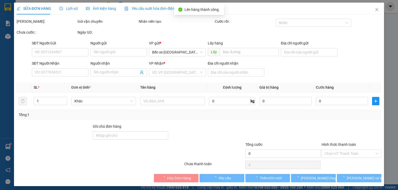
type input "0905409686"
type input "BXQN"
type input "0943891832"
type input "long thành"
type input "80.000"
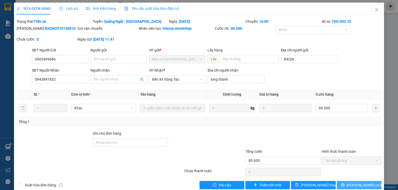
click at [371, 184] on button "[PERSON_NAME] và In" at bounding box center [359, 185] width 45 height 8
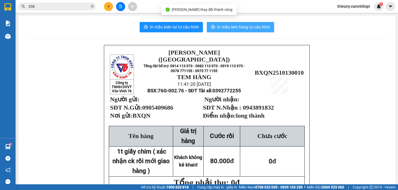
click at [219, 25] on span "In mẫu tem hàng tự cấu hình" at bounding box center [243, 27] width 53 height 6
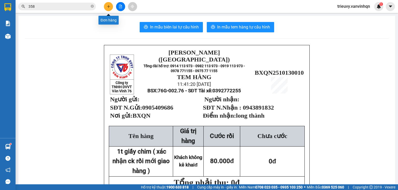
click at [109, 7] on icon "plus" at bounding box center [109, 7] width 4 height 4
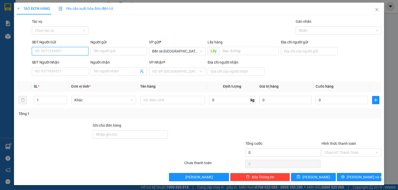
click at [72, 50] on input "SĐT Người Gửi" at bounding box center [60, 51] width 56 height 8
click at [58, 49] on input "SĐT Người Gửi" at bounding box center [60, 51] width 56 height 8
drag, startPoint x: 165, startPoint y: 50, endPoint x: 169, endPoint y: 55, distance: 6.4
click at [166, 50] on span "Bến xe [GEOGRAPHIC_DATA]" at bounding box center [177, 51] width 50 height 8
type input "0907823807"
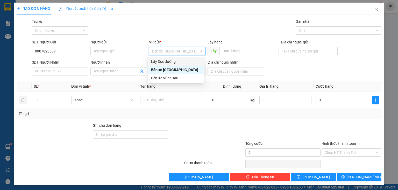
click at [171, 60] on div "Lấy Dọc đường" at bounding box center [176, 62] width 50 height 6
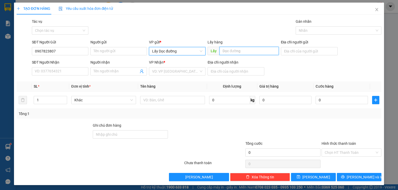
click at [234, 52] on input "text" at bounding box center [248, 51] width 59 height 8
type input "sông vệ"
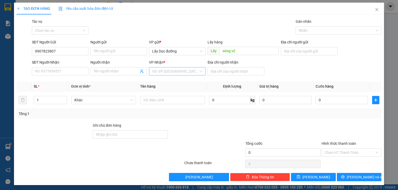
click at [195, 69] on input "search" at bounding box center [175, 72] width 47 height 8
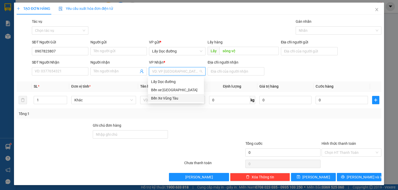
click at [182, 98] on div "Bến Xe Vũng Tàu" at bounding box center [176, 99] width 50 height 6
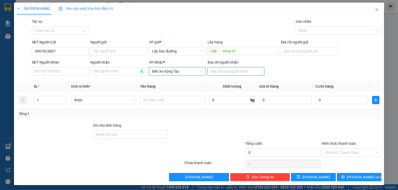
click at [218, 72] on input "Địa chỉ người nhận" at bounding box center [236, 71] width 56 height 8
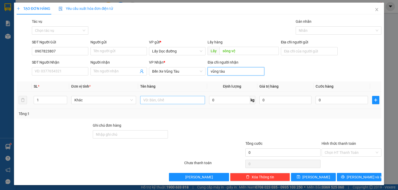
type input "vũng tàu"
click at [195, 102] on input "text" at bounding box center [172, 100] width 65 height 8
type input "1t 1 bao ( trễ )"
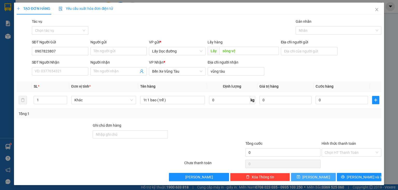
click at [294, 178] on button "[PERSON_NAME]" at bounding box center [313, 177] width 45 height 8
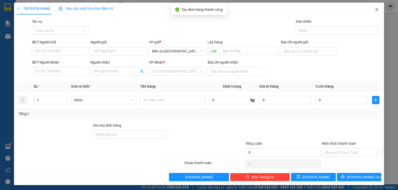
click at [376, 8] on span "Close" at bounding box center [377, 10] width 15 height 15
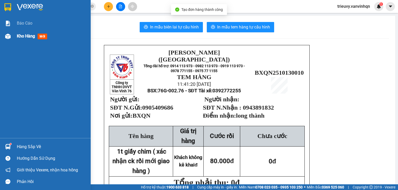
click at [25, 37] on span "Kho hàng" at bounding box center [26, 36] width 18 height 5
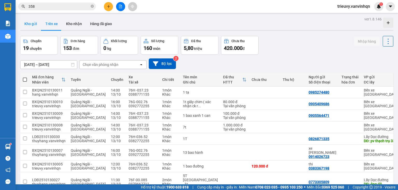
click at [34, 25] on button "Kho gửi" at bounding box center [30, 24] width 21 height 12
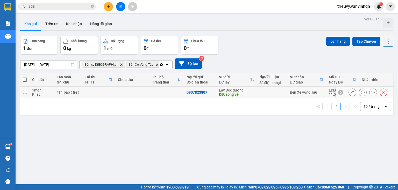
click at [55, 94] on td "1t 1 bao ( trễ )" at bounding box center [68, 93] width 29 height 12
checkbox input "true"
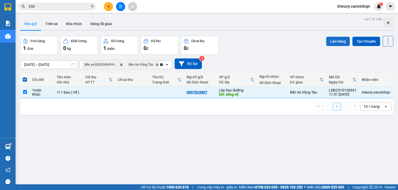
click at [334, 39] on button "Lên hàng" at bounding box center [338, 41] width 24 height 9
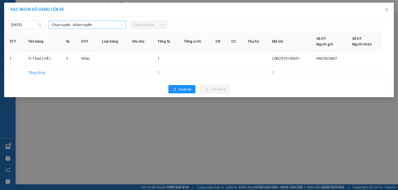
click at [111, 26] on span "Chọn tuyến - nhóm tuyến" at bounding box center [87, 25] width 71 height 8
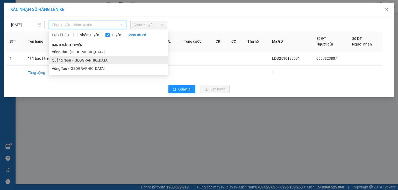
drag, startPoint x: 93, startPoint y: 60, endPoint x: 137, endPoint y: 28, distance: 54.3
click at [93, 59] on li "Quảng Ngãi - [GEOGRAPHIC_DATA]" at bounding box center [108, 60] width 119 height 8
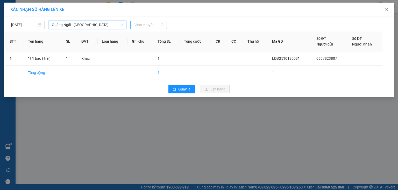
click at [148, 22] on span "Chọn chuyến" at bounding box center [148, 25] width 30 height 8
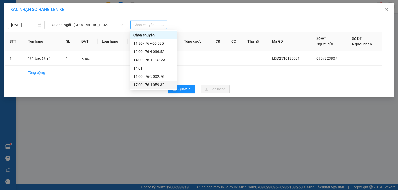
drag, startPoint x: 157, startPoint y: 59, endPoint x: 165, endPoint y: 90, distance: 32.1
click at [165, 90] on body "Kết quả tìm kiếm ( 61 ) Bộ lọc Mã ĐH Trạng thái Món hàng Tổng cước Chưa cước Ng…" at bounding box center [199, 95] width 398 height 190
click at [166, 83] on div "17:00 - 76H-059.32" at bounding box center [153, 85] width 40 height 6
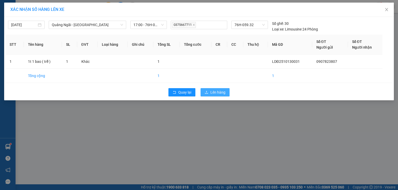
click at [212, 94] on span "Lên hàng" at bounding box center [217, 93] width 15 height 6
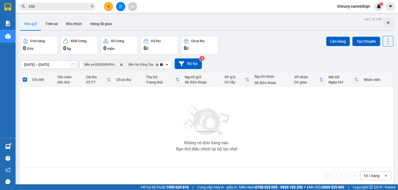
click at [111, 8] on button at bounding box center [108, 6] width 9 height 9
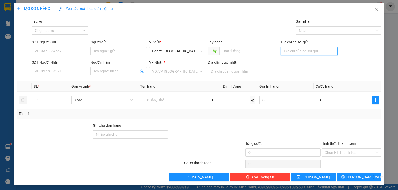
click at [322, 53] on input "Địa chỉ người gửi" at bounding box center [309, 51] width 56 height 8
type input "BXQN"
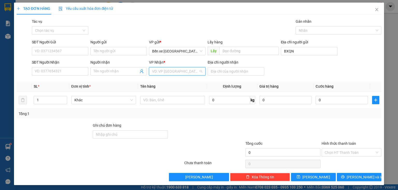
click at [184, 73] on input "search" at bounding box center [175, 72] width 47 height 8
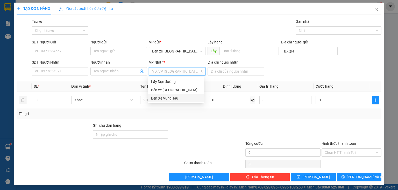
click at [179, 98] on div "Bến Xe Vũng Tàu" at bounding box center [176, 99] width 50 height 6
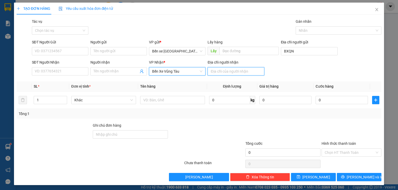
click at [212, 72] on input "Địa chỉ người nhận" at bounding box center [236, 71] width 56 height 8
type input "nhơn trạch"
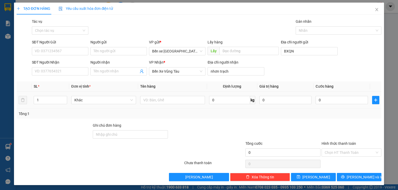
click at [193, 106] on td at bounding box center [172, 100] width 69 height 17
click at [195, 102] on input "text" at bounding box center [172, 100] width 65 height 8
type input "1t 1 bao"
click at [220, 133] on div at bounding box center [206, 132] width 76 height 18
click at [46, 52] on input "SĐT Người Gửi" at bounding box center [60, 51] width 56 height 8
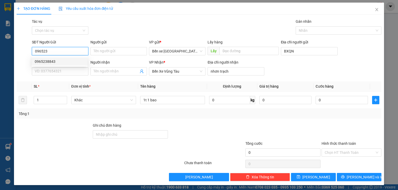
click at [56, 62] on div "0965238843" at bounding box center [60, 62] width 50 height 6
type input "0965238843"
type input "bxe"
type input "long thành"
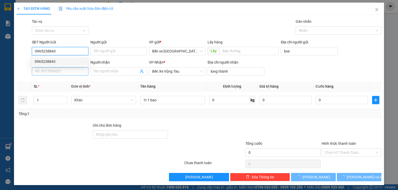
type input "150.000"
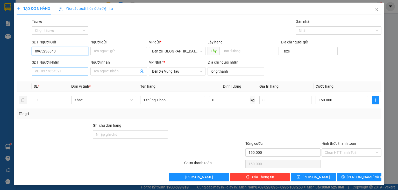
type input "0965238843"
click at [59, 72] on input "SĐT Người Nhận" at bounding box center [60, 71] width 56 height 8
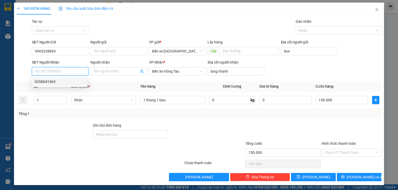
click at [58, 81] on div "0358041065" at bounding box center [60, 82] width 50 height 6
type input "0358041065"
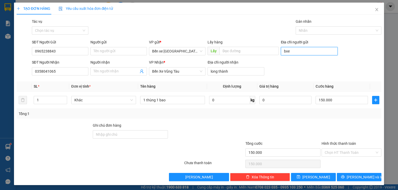
click at [294, 50] on input "bxe" at bounding box center [309, 51] width 56 height 8
click at [294, 52] on input "Địa chỉ người gửi" at bounding box center [309, 51] width 56 height 8
type input "BXQN"
click at [325, 150] on input "Hình thức thanh toán" at bounding box center [350, 153] width 50 height 8
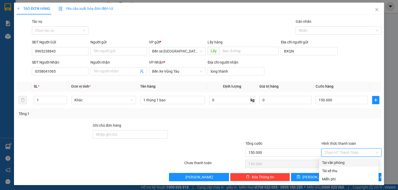
drag, startPoint x: 332, startPoint y: 160, endPoint x: 322, endPoint y: 169, distance: 12.7
click at [332, 161] on div "Tại văn phòng" at bounding box center [348, 163] width 53 height 6
type input "0"
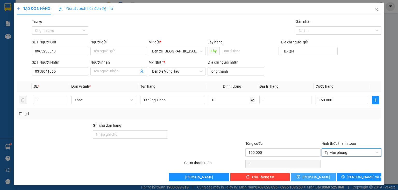
click at [315, 176] on span "[PERSON_NAME]" at bounding box center [316, 178] width 28 height 6
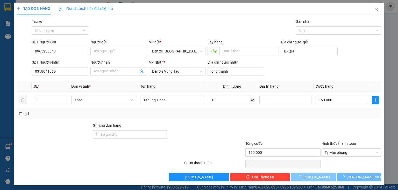
type input "0"
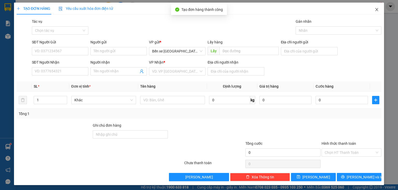
click at [377, 10] on span "Close" at bounding box center [377, 10] width 15 height 15
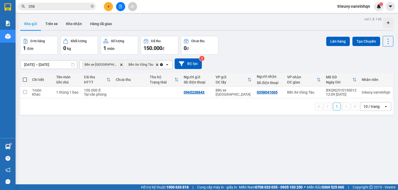
click at [289, 86] on th "VP nhận ĐC giao" at bounding box center [304, 80] width 39 height 14
click at [329, 40] on button "Lên hàng" at bounding box center [338, 41] width 24 height 9
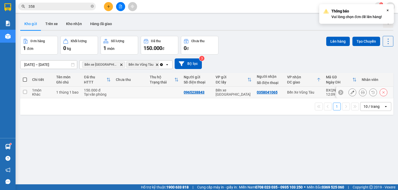
click at [138, 91] on td at bounding box center [130, 93] width 34 height 12
checkbox input "true"
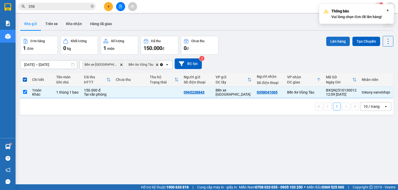
click at [332, 41] on button "Lên hàng" at bounding box center [338, 41] width 24 height 9
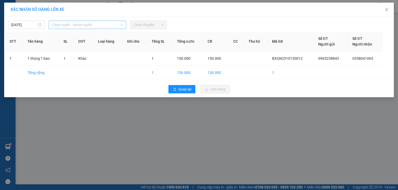
click at [57, 24] on span "Chọn tuyến - nhóm tuyến" at bounding box center [87, 25] width 71 height 8
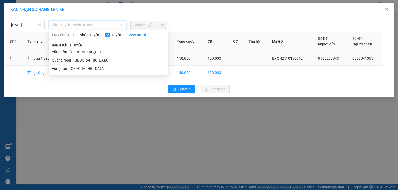
drag, startPoint x: 70, startPoint y: 60, endPoint x: 73, endPoint y: 60, distance: 2.9
click at [70, 60] on li "Quảng Ngãi - [GEOGRAPHIC_DATA]" at bounding box center [108, 60] width 119 height 8
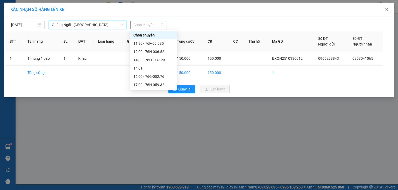
click at [147, 25] on span "Chọn chuyến" at bounding box center [148, 25] width 30 height 8
click at [157, 79] on div "16:00 - 76G-002.76" at bounding box center [153, 77] width 40 height 6
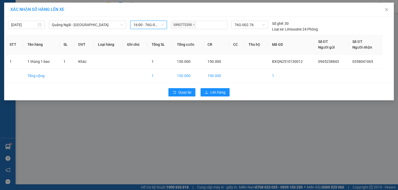
click at [211, 98] on div "Quay lại Lên hàng" at bounding box center [198, 92] width 387 height 13
click at [214, 93] on span "Lên hàng" at bounding box center [217, 93] width 15 height 6
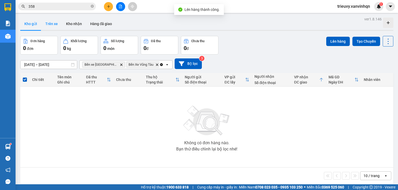
click at [53, 24] on button "Trên xe" at bounding box center [51, 24] width 21 height 12
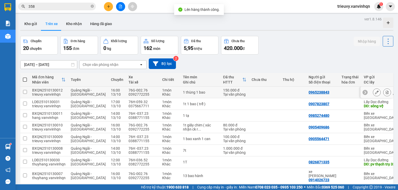
click at [375, 93] on icon at bounding box center [377, 93] width 4 height 4
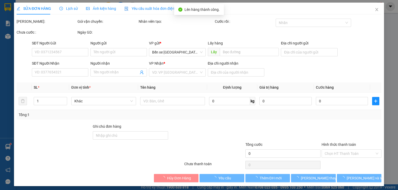
type input "0965238843"
type input "BXQN"
type input "0358041065"
type input "long thành"
type input "150.000"
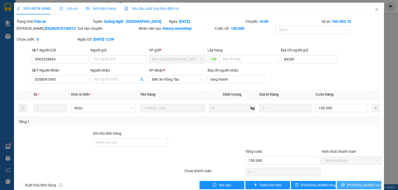
click at [345, 186] on icon "printer" at bounding box center [343, 185] width 4 height 4
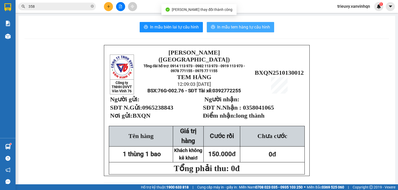
click at [215, 25] on button "In mẫu tem hàng tự cấu hình" at bounding box center [240, 27] width 67 height 10
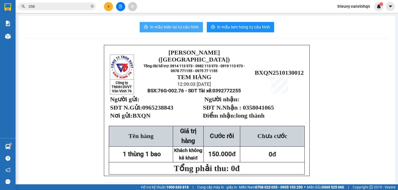
click at [195, 29] on span "In mẫu biên lai tự cấu hình" at bounding box center [174, 27] width 49 height 6
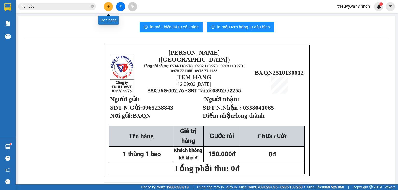
click at [109, 7] on icon "plus" at bounding box center [108, 6] width 0 height 3
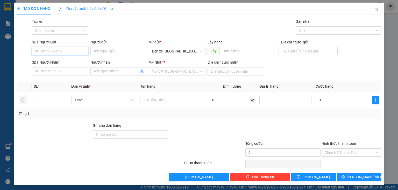
click at [61, 50] on input "SĐT Người Gửi" at bounding box center [60, 51] width 56 height 8
click at [161, 53] on span "Bến xe [GEOGRAPHIC_DATA]" at bounding box center [177, 51] width 50 height 8
type input "0348033022"
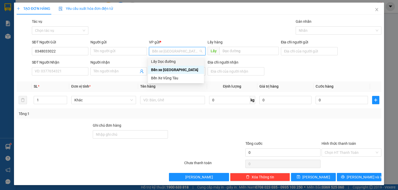
click at [159, 61] on div "Lấy Dọc đường" at bounding box center [176, 62] width 50 height 6
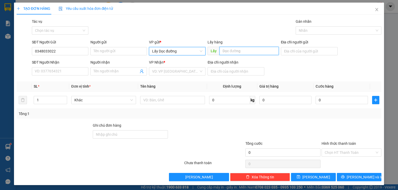
click at [225, 53] on input "text" at bounding box center [248, 51] width 59 height 8
drag, startPoint x: 198, startPoint y: 70, endPoint x: 195, endPoint y: 75, distance: 5.5
click at [198, 70] on div "VD: VP [GEOGRAPHIC_DATA]" at bounding box center [177, 71] width 56 height 8
type input "bà đạt"
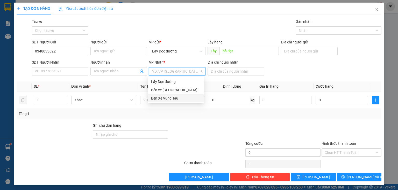
click at [174, 100] on div "Bến Xe Vũng Tàu" at bounding box center [176, 99] width 50 height 6
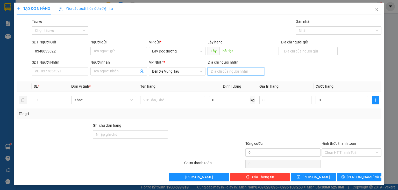
click at [244, 73] on input "Địa chỉ người nhận" at bounding box center [236, 71] width 56 height 8
type input "bến đá"
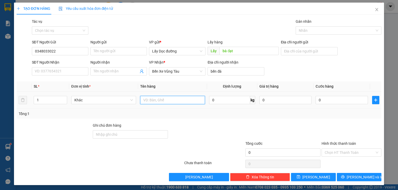
click at [199, 101] on input "text" at bounding box center [172, 100] width 65 height 8
type input "11 can"
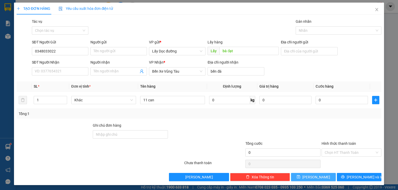
click at [321, 178] on button "[PERSON_NAME]" at bounding box center [313, 177] width 45 height 8
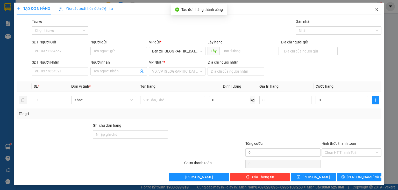
click at [375, 11] on icon "close" at bounding box center [376, 9] width 3 height 3
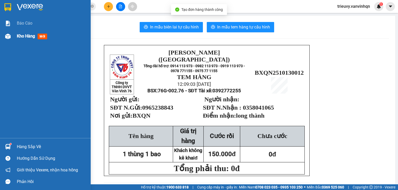
click at [16, 36] on div "Kho hàng mới" at bounding box center [45, 36] width 91 height 13
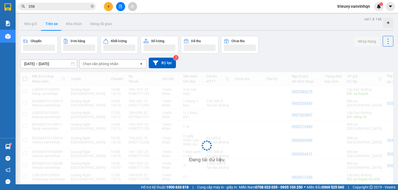
click at [42, 23] on button "Trên xe" at bounding box center [51, 24] width 21 height 12
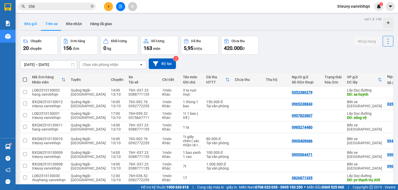
click at [33, 23] on button "Kho gửi" at bounding box center [30, 24] width 21 height 12
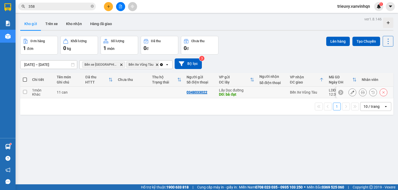
click at [62, 90] on div "11 can" at bounding box center [68, 92] width 23 height 4
checkbox input "true"
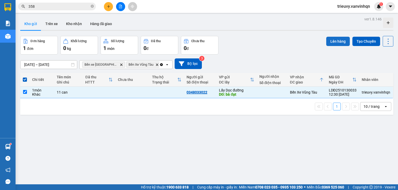
click at [336, 41] on button "Lên hàng" at bounding box center [338, 41] width 24 height 9
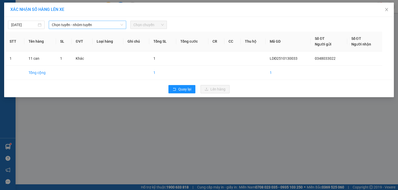
click at [97, 26] on span "Chọn tuyến - nhóm tuyến" at bounding box center [87, 25] width 71 height 8
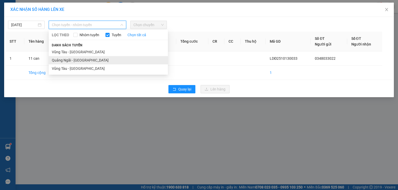
click at [91, 59] on li "Quảng Ngãi - [GEOGRAPHIC_DATA]" at bounding box center [108, 60] width 119 height 8
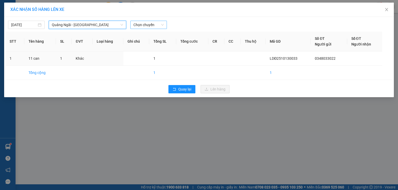
click at [144, 26] on span "Chọn chuyến" at bounding box center [148, 25] width 30 height 8
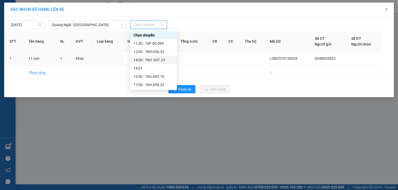
click at [154, 59] on div "14:00 - 76H -037.23" at bounding box center [153, 60] width 40 height 6
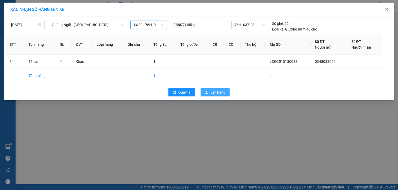
click at [211, 91] on span "Lên hàng" at bounding box center [217, 93] width 15 height 6
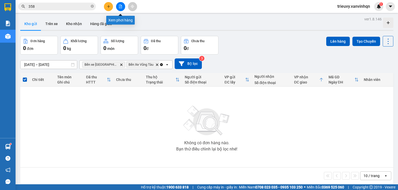
click at [122, 5] on icon "file-add" at bounding box center [120, 7] width 3 height 4
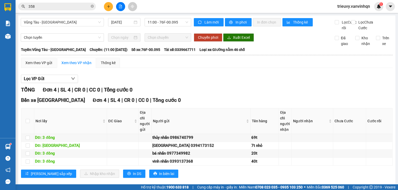
click at [38, 27] on div "Vũng Tàu - Quảng Ngãi 13/10/2025 11:00 - 76F-00.095" at bounding box center [106, 24] width 171 height 13
click at [42, 22] on span "Vũng Tàu - [GEOGRAPHIC_DATA]" at bounding box center [62, 22] width 77 height 8
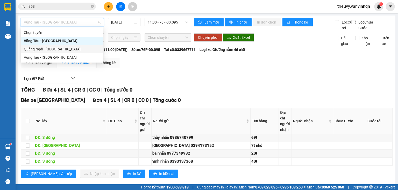
click at [41, 48] on div "Quảng Ngãi - [GEOGRAPHIC_DATA]" at bounding box center [62, 49] width 76 height 6
type input "[DATE]"
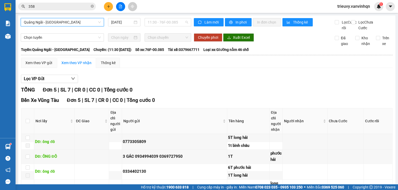
drag, startPoint x: 161, startPoint y: 22, endPoint x: 167, endPoint y: 39, distance: 17.5
click at [162, 24] on span "11:30 - 76F-00.085" at bounding box center [168, 22] width 41 height 8
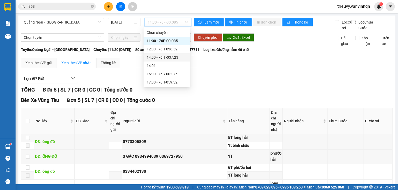
click at [171, 60] on div "14:00 - 76H -037.23" at bounding box center [167, 58] width 40 height 6
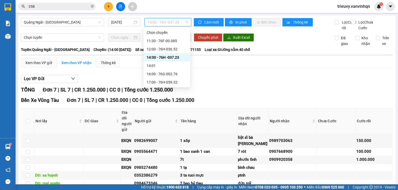
drag, startPoint x: 161, startPoint y: 25, endPoint x: 164, endPoint y: 33, distance: 8.9
click at [161, 25] on span "14:00 - 76H -037.23" at bounding box center [168, 22] width 41 height 8
click at [168, 76] on div "16:00 - 76G-002.76" at bounding box center [167, 74] width 40 height 6
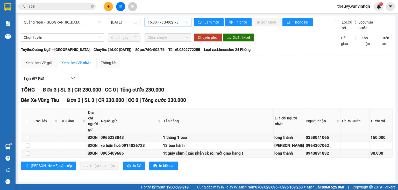
scroll to position [23, 0]
